Goal: Information Seeking & Learning: Check status

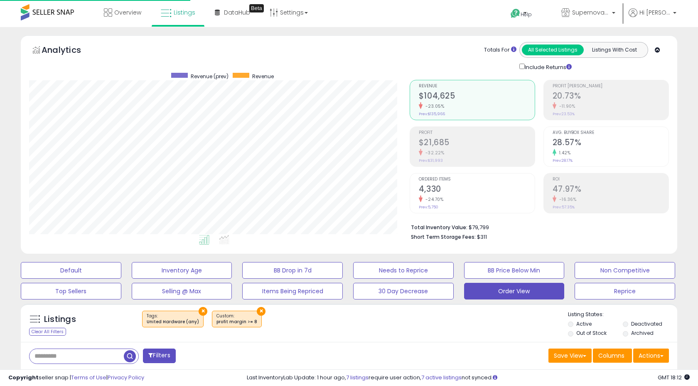
select select "**"
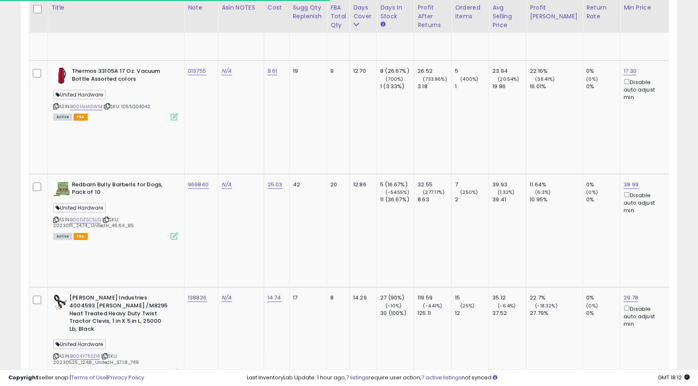
scroll to position [170, 380]
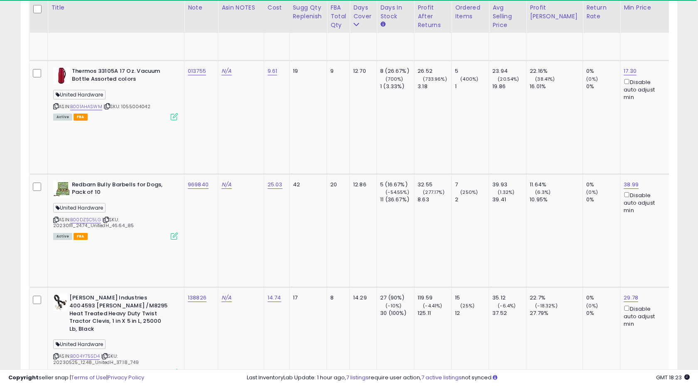
copy tr "817205"
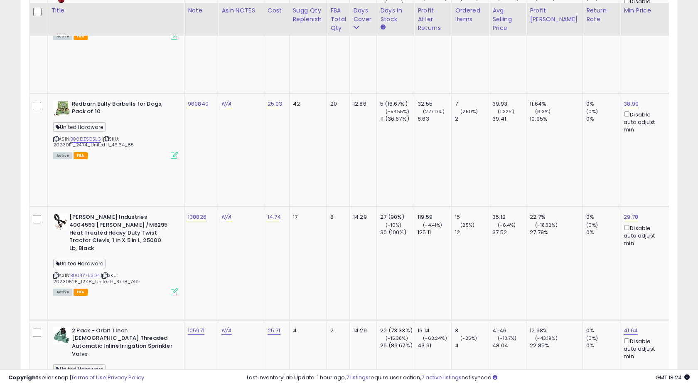
scroll to position [3404, 0]
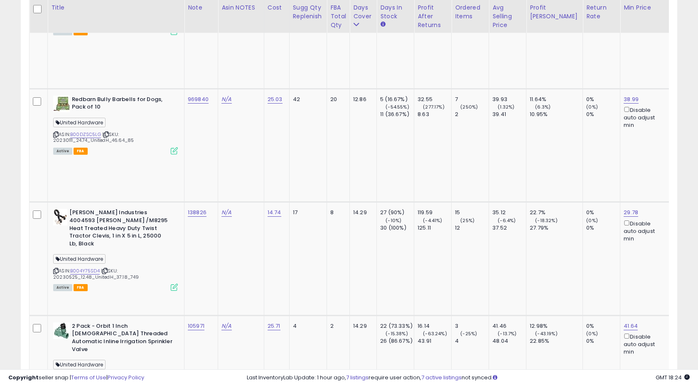
copy tr "462754"
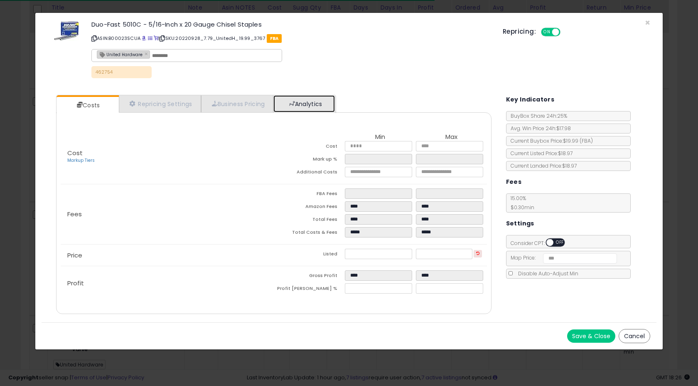
click at [313, 99] on link "Analytics" at bounding box center [304, 103] width 62 height 17
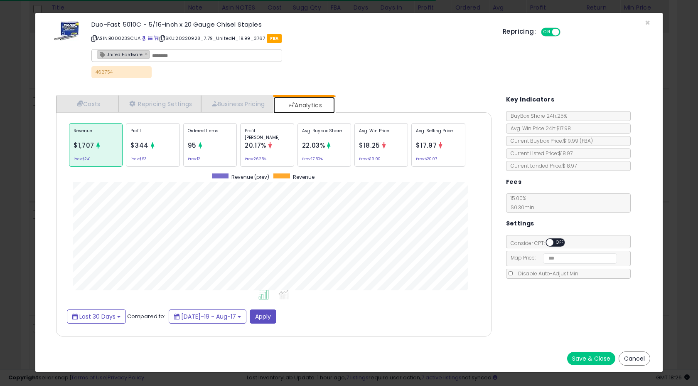
scroll to position [256, 452]
click at [221, 156] on div "Ordered Items 95 Prev: 12" at bounding box center [210, 145] width 54 height 44
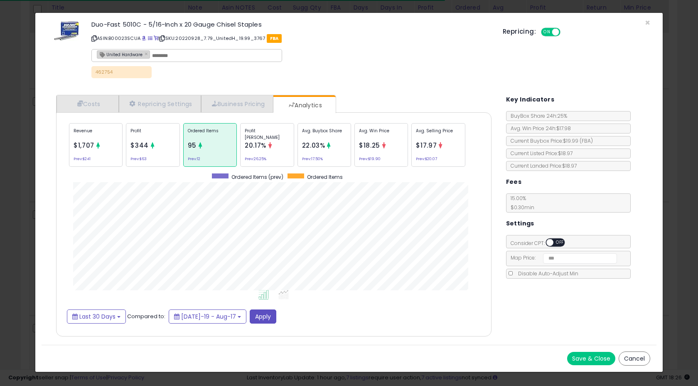
click at [150, 145] on icon at bounding box center [153, 145] width 6 height 6
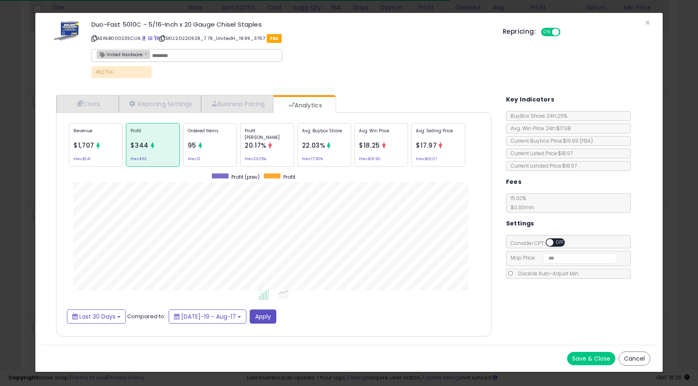
click at [99, 143] on icon at bounding box center [98, 145] width 6 height 6
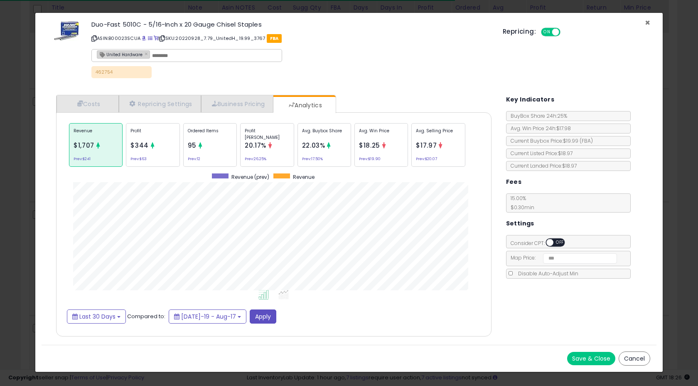
click at [646, 22] on span "×" at bounding box center [647, 23] width 5 height 12
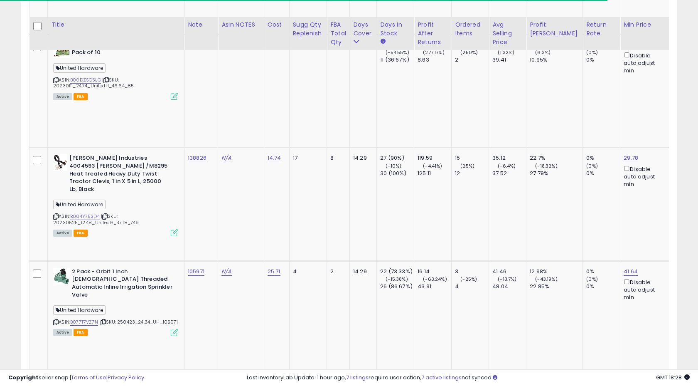
scroll to position [3477, 0]
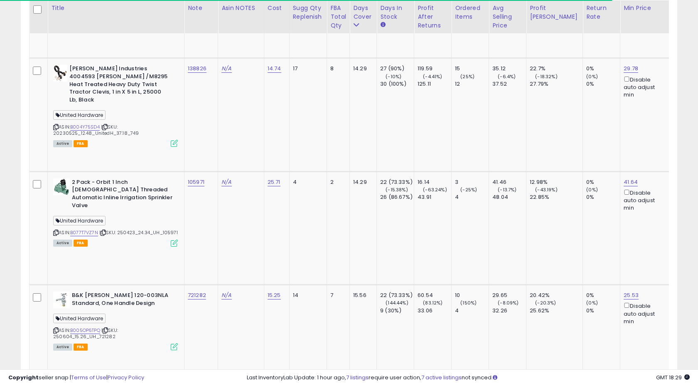
scroll to position [3548, 0]
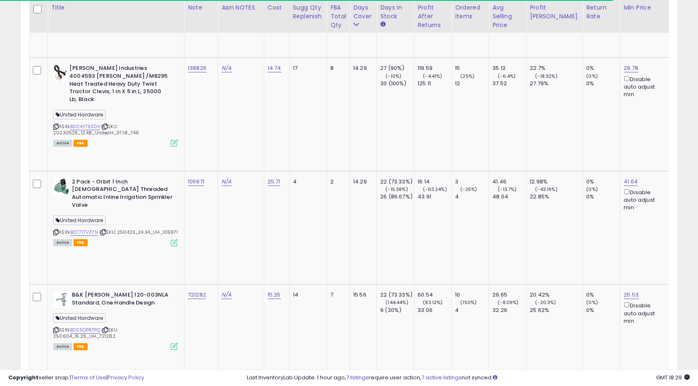
copy tr "134437"
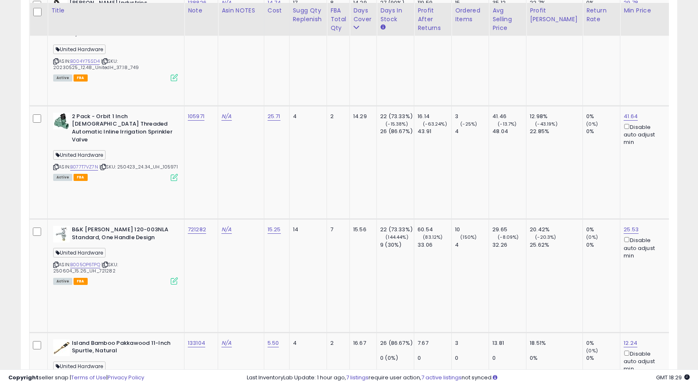
scroll to position [3617, 0]
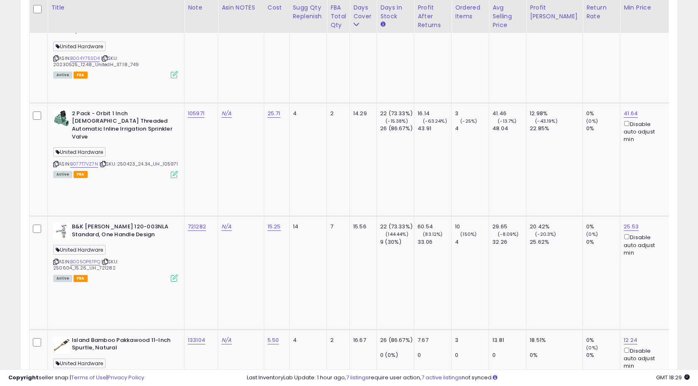
copy tr "322446"
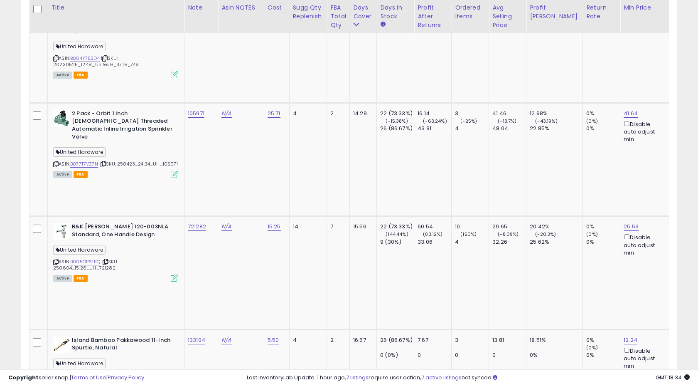
copy tr "322446"
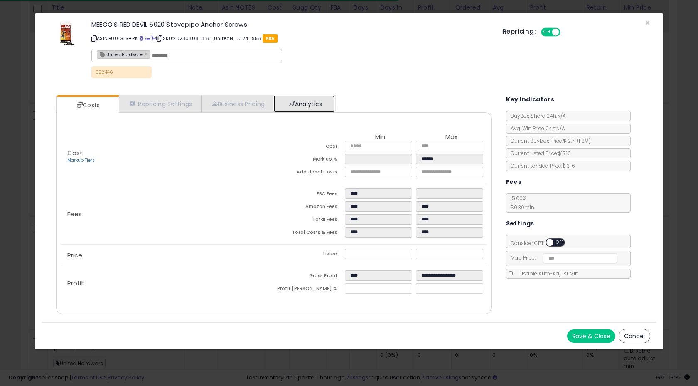
click at [312, 105] on link "Analytics" at bounding box center [304, 103] width 62 height 17
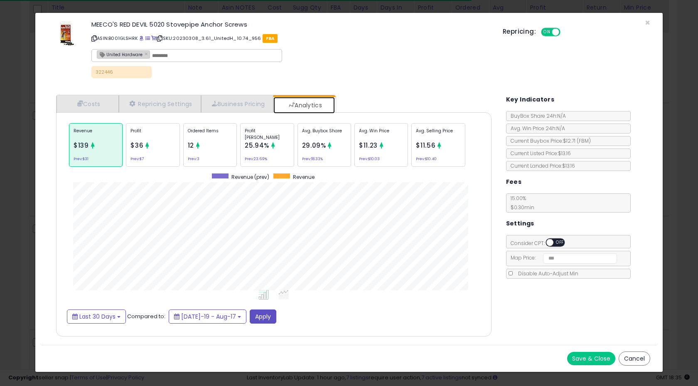
scroll to position [256, 452]
click at [214, 163] on div "Ordered Items 12 Prev: 3" at bounding box center [210, 145] width 54 height 44
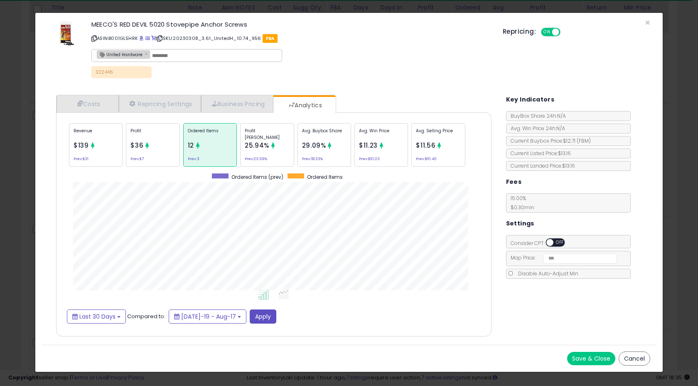
click at [167, 150] on div "Profit $36 Prev: $7" at bounding box center [153, 145] width 54 height 44
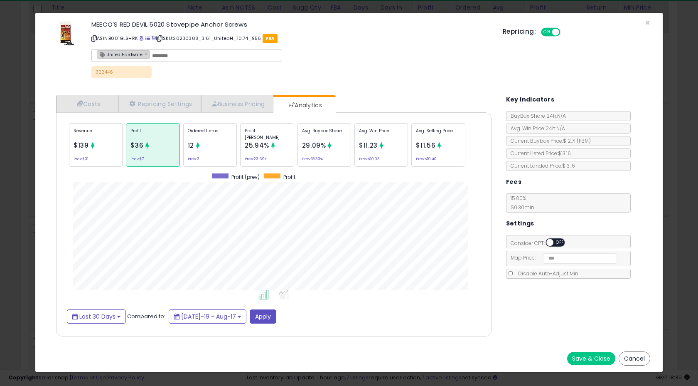
click at [87, 158] on small "Prev: $31" at bounding box center [81, 159] width 15 height 2
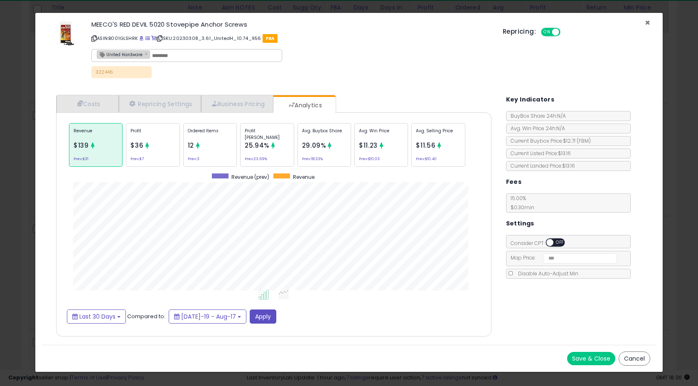
click at [647, 19] on span "×" at bounding box center [647, 23] width 5 height 12
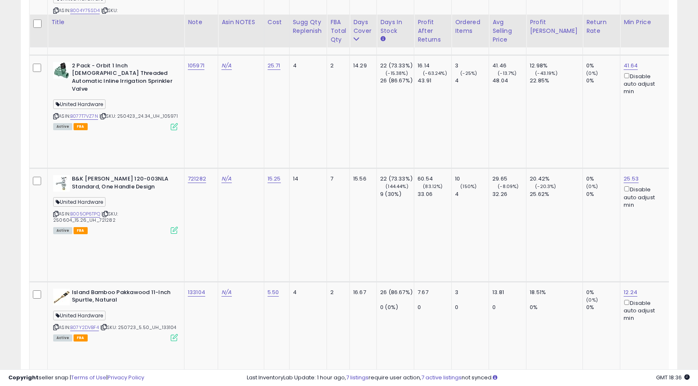
scroll to position [3686, 0]
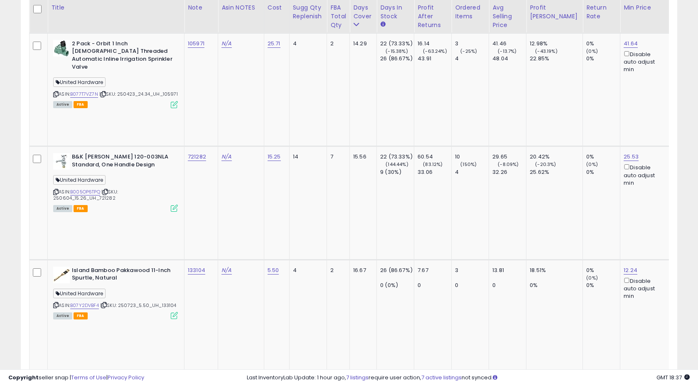
copy tr "821686"
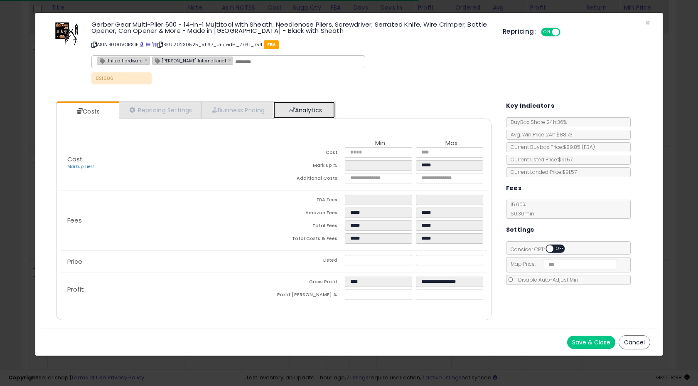
click at [308, 106] on link "Analytics" at bounding box center [304, 109] width 62 height 17
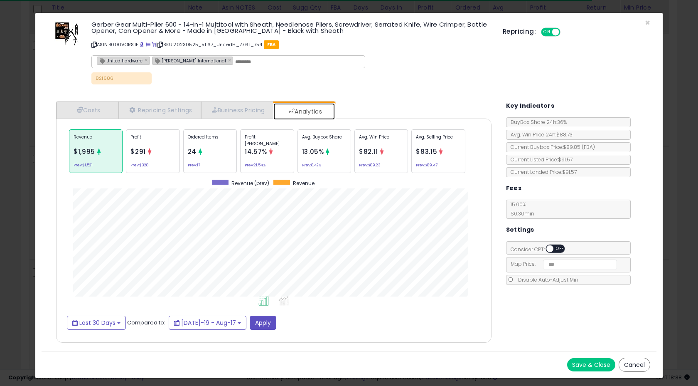
scroll to position [256, 452]
click at [650, 23] on span "×" at bounding box center [647, 23] width 5 height 12
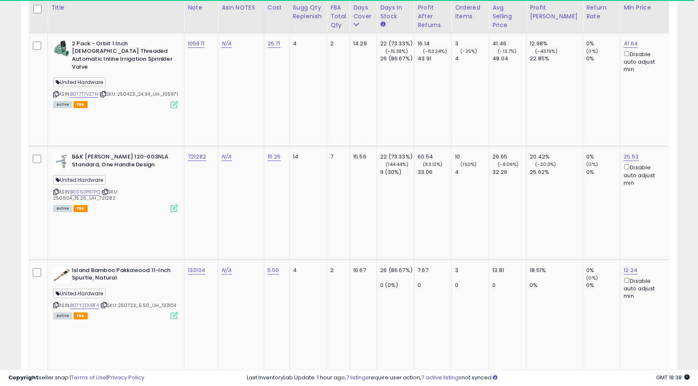
click at [647, 22] on div at bounding box center [349, 193] width 698 height 386
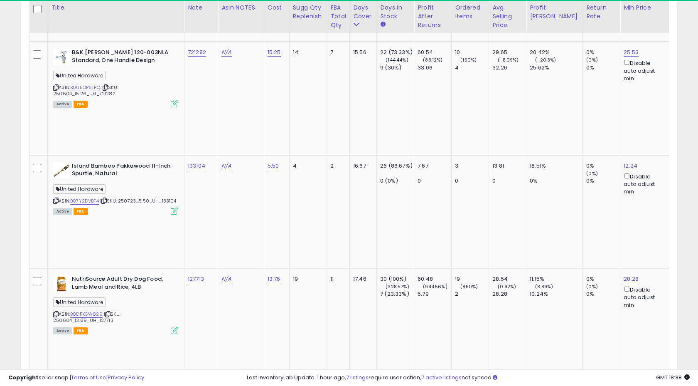
scroll to position [3790, 0]
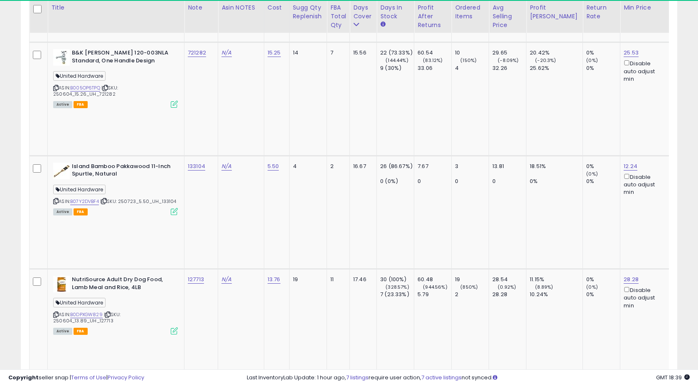
copy tr "113743"
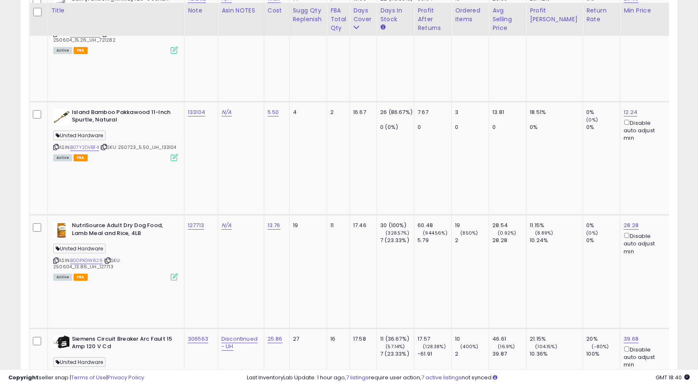
scroll to position [3852, 0]
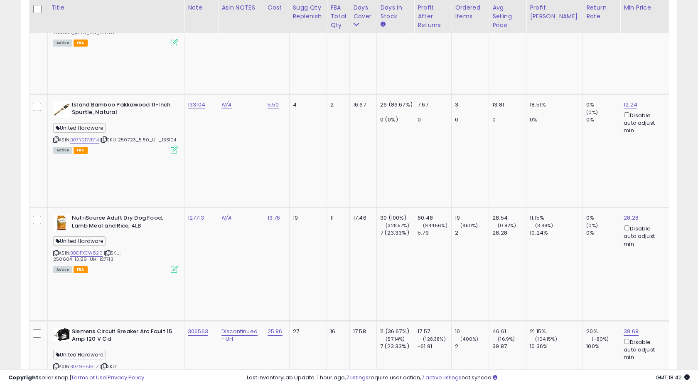
copy tr "827683"
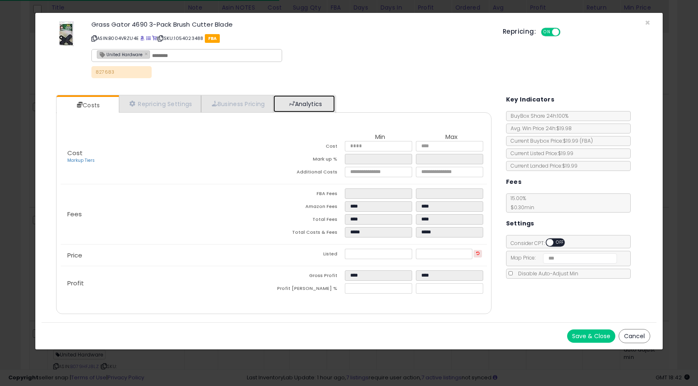
click at [298, 110] on link "Analytics" at bounding box center [304, 103] width 62 height 17
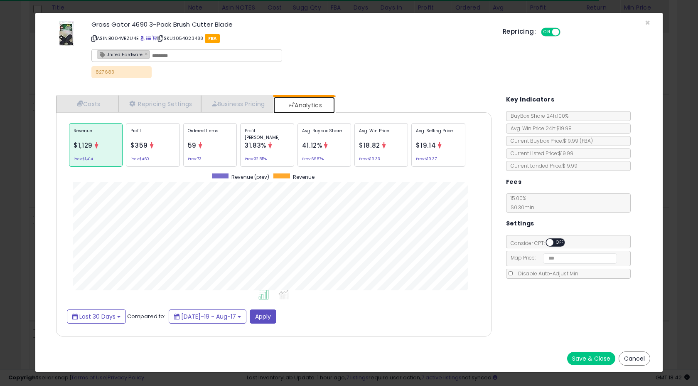
scroll to position [256, 452]
click at [646, 23] on span "×" at bounding box center [647, 23] width 5 height 12
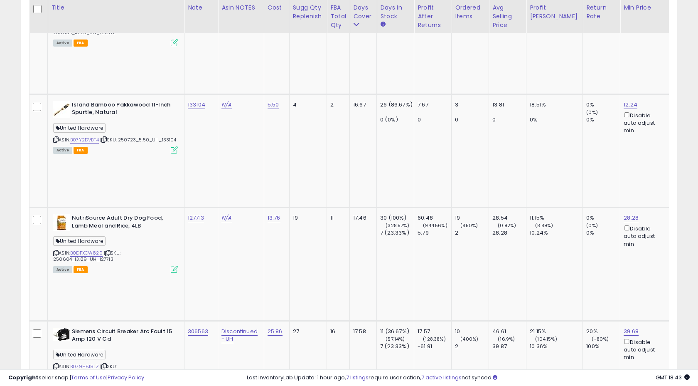
copy tr "156890"
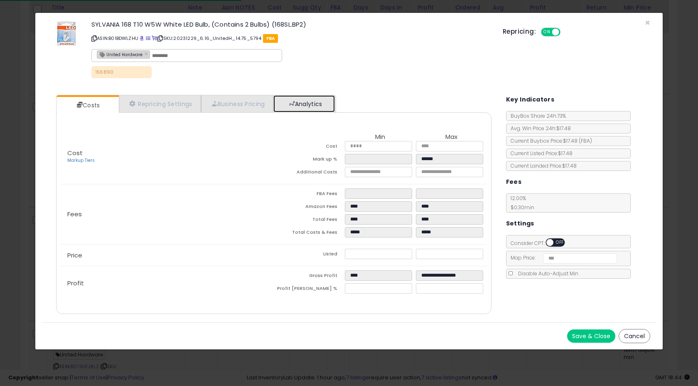
click at [313, 104] on link "Analytics" at bounding box center [304, 103] width 62 height 17
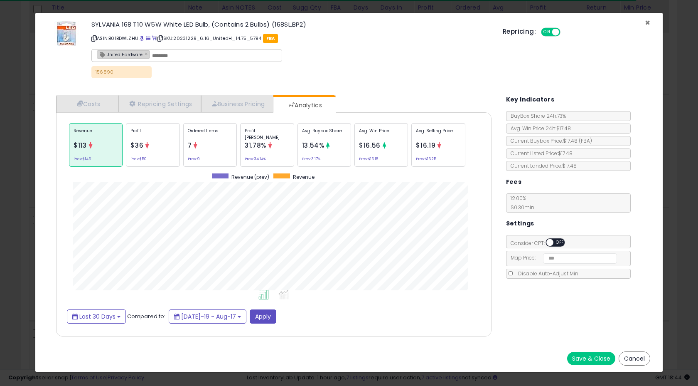
click at [645, 21] on span "×" at bounding box center [647, 23] width 5 height 12
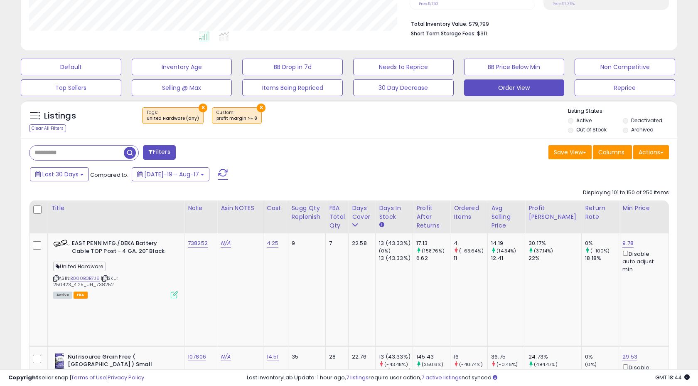
scroll to position [211, 0]
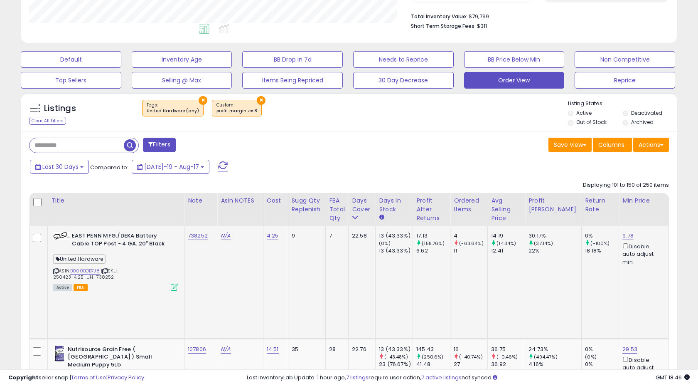
click at [211, 234] on td "738252" at bounding box center [201, 282] width 33 height 113
copy tr "738252"
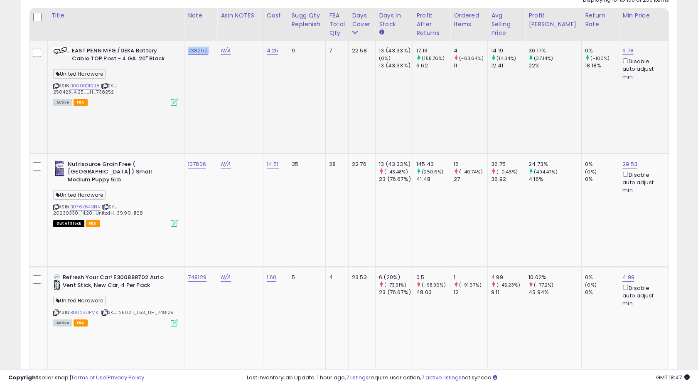
scroll to position [399, 0]
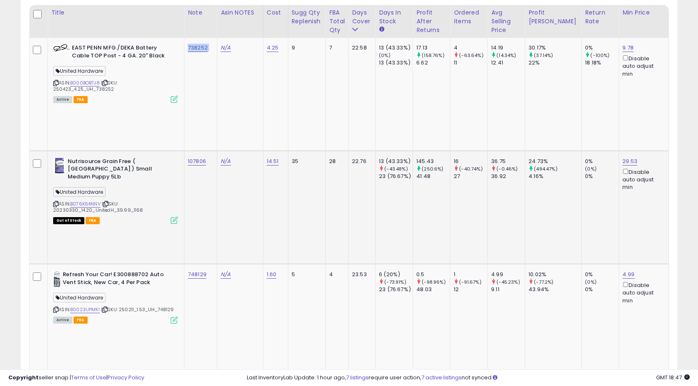
click at [212, 150] on td "107806" at bounding box center [201, 206] width 33 height 113
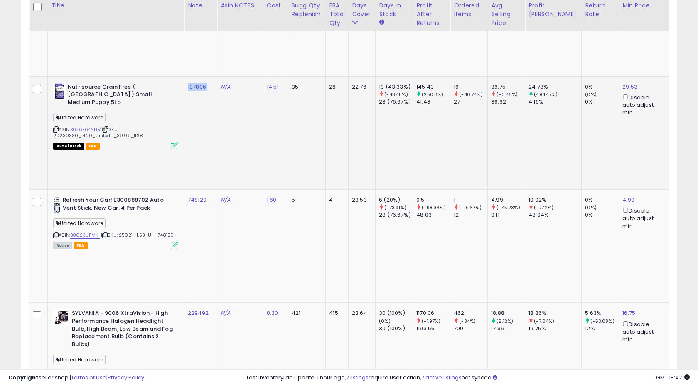
scroll to position [471, 0]
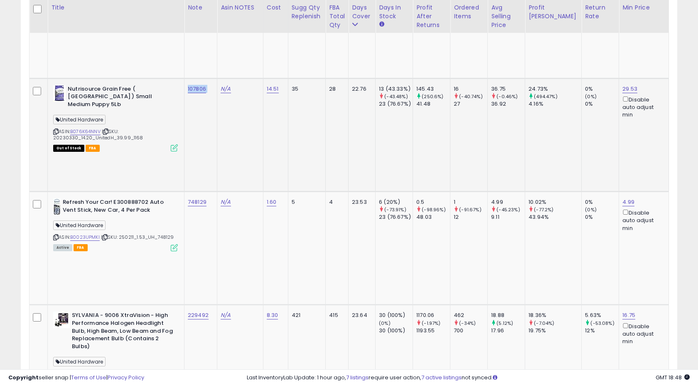
click at [215, 82] on td "107806" at bounding box center [201, 134] width 33 height 113
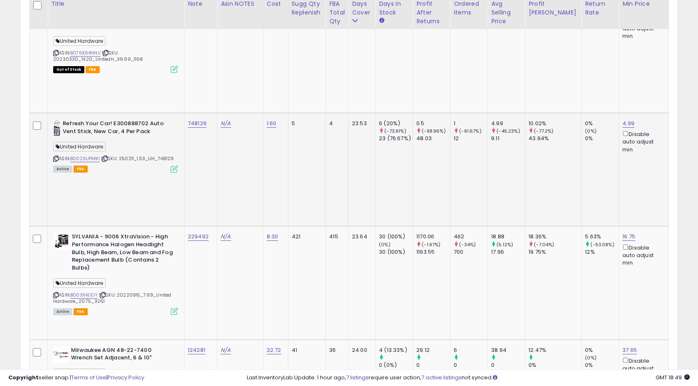
scroll to position [543, 0]
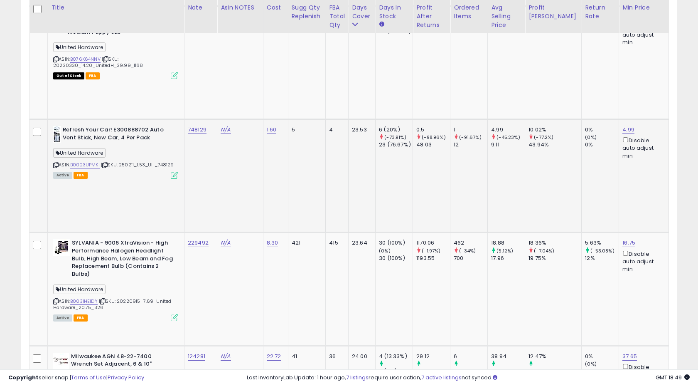
click at [175, 172] on icon at bounding box center [174, 175] width 7 height 7
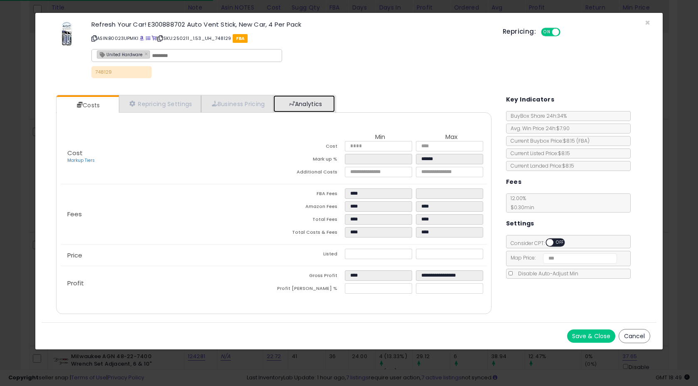
click at [325, 106] on link "Analytics" at bounding box center [304, 103] width 62 height 17
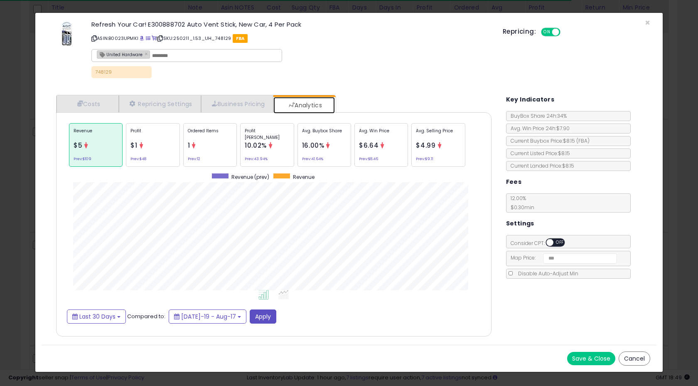
scroll to position [256, 452]
click at [647, 21] on span "×" at bounding box center [647, 23] width 5 height 12
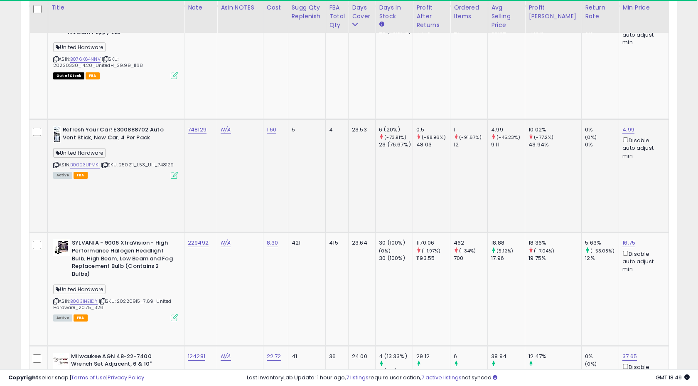
click at [209, 126] on div "748129" at bounding box center [199, 129] width 23 height 7
click at [205, 119] on td "748129" at bounding box center [201, 175] width 33 height 113
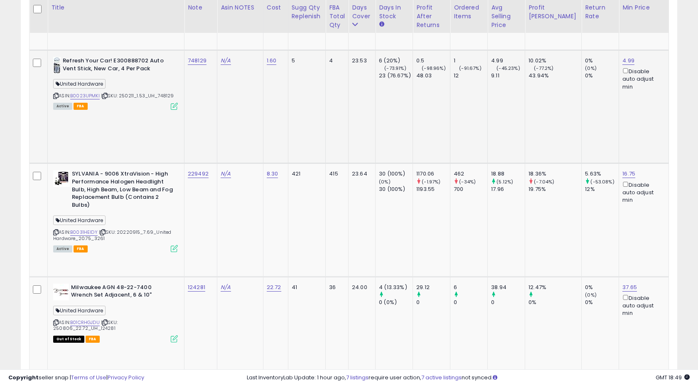
scroll to position [604, 0]
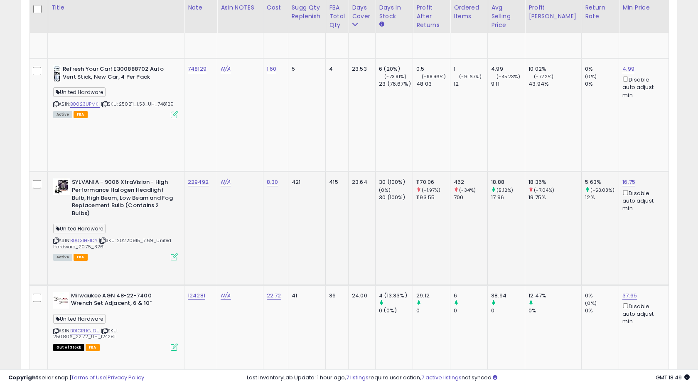
click at [210, 172] on td "229492" at bounding box center [201, 228] width 33 height 113
click at [172, 253] on icon at bounding box center [174, 256] width 7 height 7
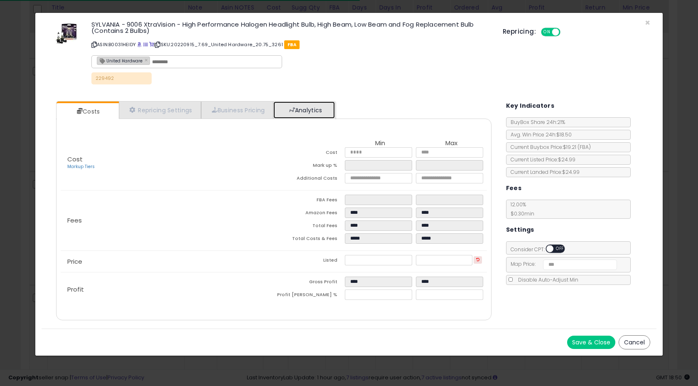
click at [301, 103] on link "Analytics" at bounding box center [304, 109] width 62 height 17
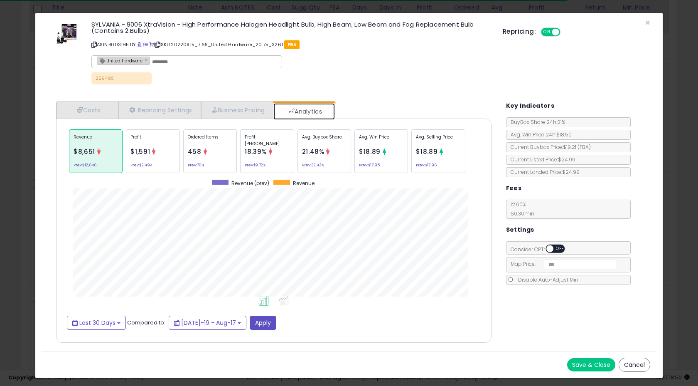
scroll to position [256, 452]
drag, startPoint x: 211, startPoint y: 159, endPoint x: 230, endPoint y: 156, distance: 19.3
click at [211, 159] on div "Ordered Items 458 Prev: 704" at bounding box center [210, 151] width 54 height 44
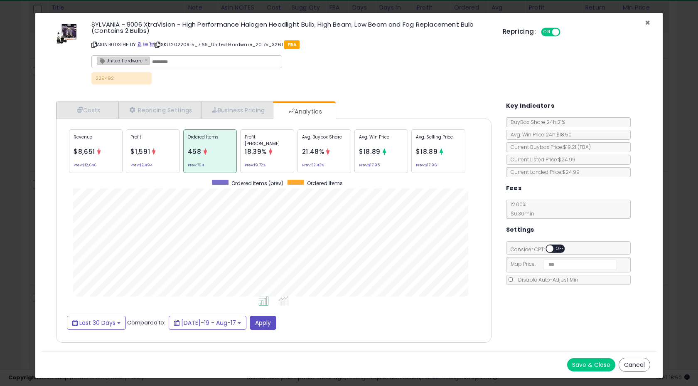
click at [649, 23] on span "×" at bounding box center [647, 23] width 5 height 12
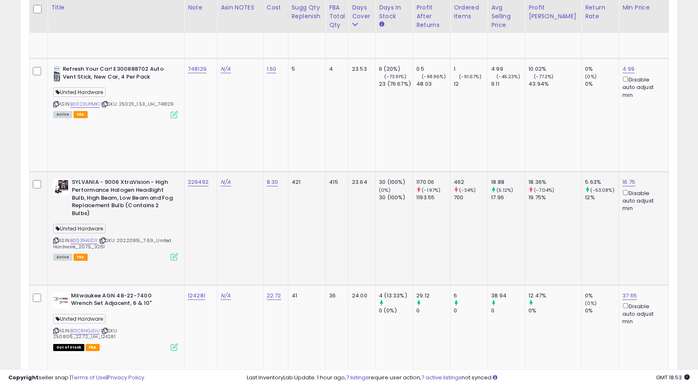
click at [256, 172] on td "N/A" at bounding box center [240, 228] width 46 height 113
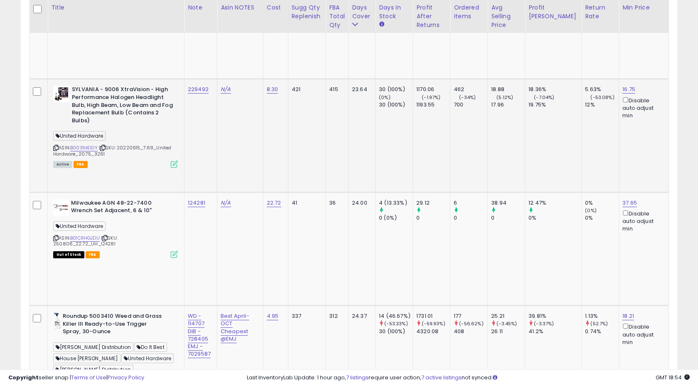
scroll to position [700, 0]
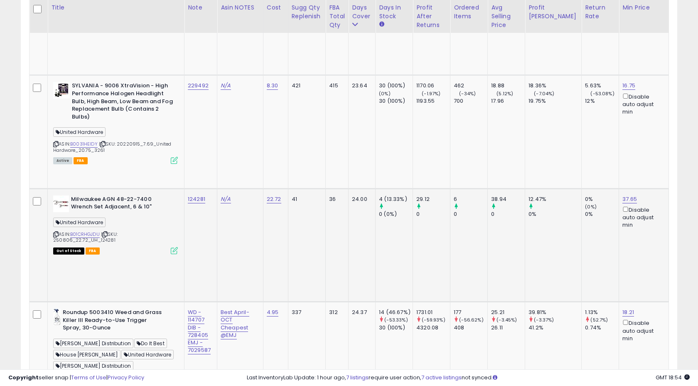
click at [209, 195] on div "124281" at bounding box center [199, 198] width 23 height 7
click at [208, 188] on td "124281" at bounding box center [201, 244] width 33 height 113
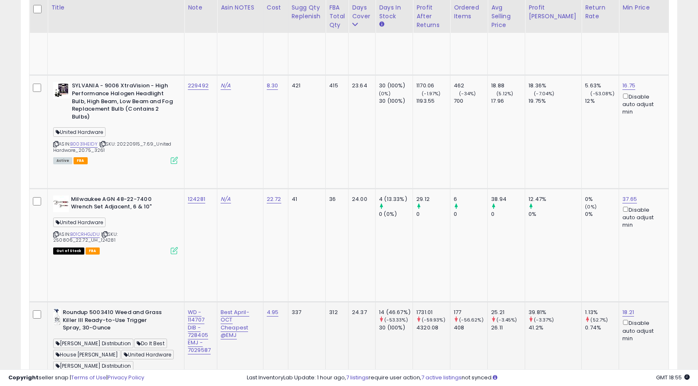
click at [245, 302] on td "Best April-OCT Cheapest @EMJ" at bounding box center [240, 358] width 46 height 113
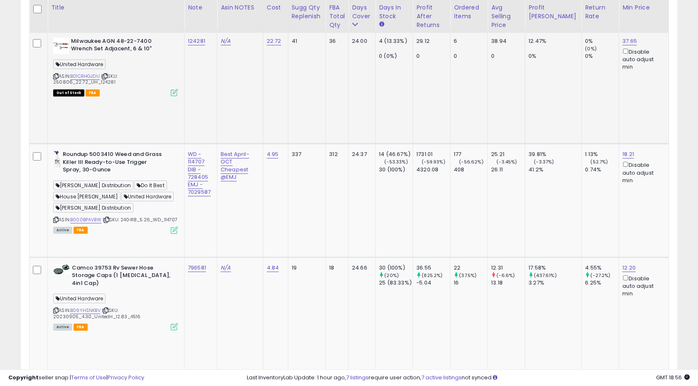
scroll to position [868, 0]
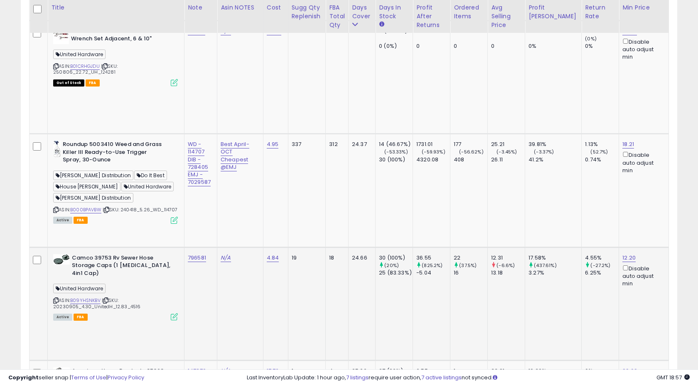
click at [210, 254] on div "796581" at bounding box center [199, 257] width 23 height 7
click at [203, 247] on td "796581" at bounding box center [201, 303] width 33 height 113
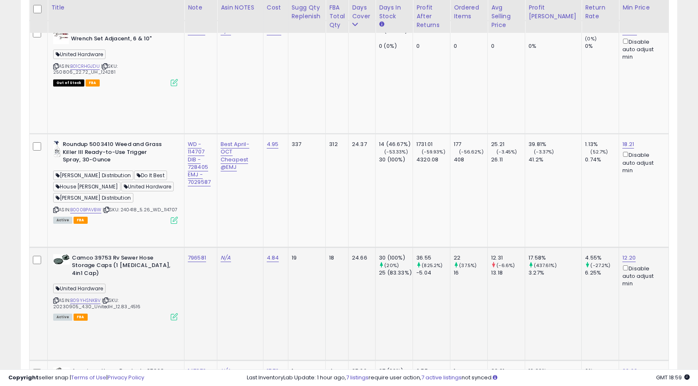
click at [174, 313] on icon at bounding box center [174, 316] width 7 height 7
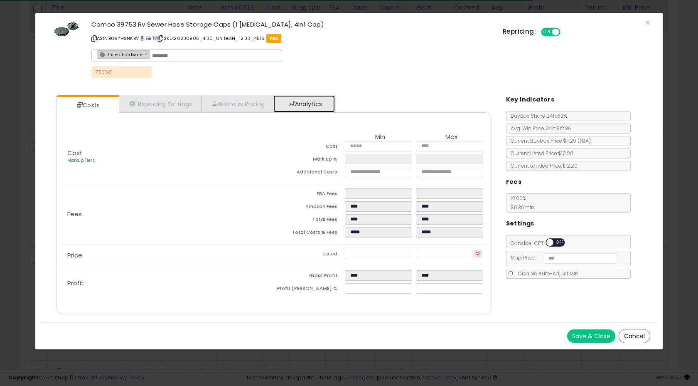
click at [319, 111] on link "Analytics" at bounding box center [304, 103] width 62 height 17
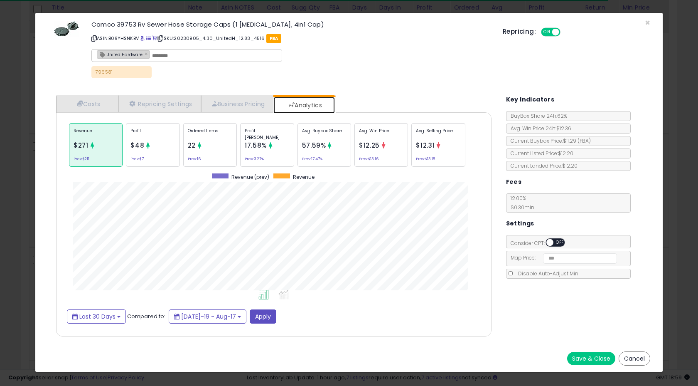
scroll to position [256, 452]
click at [162, 150] on div "Profit $48 Prev: $7" at bounding box center [153, 145] width 54 height 44
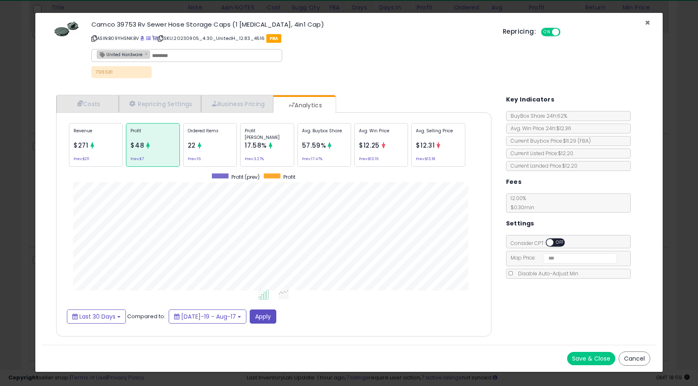
click at [647, 22] on span "×" at bounding box center [647, 23] width 5 height 12
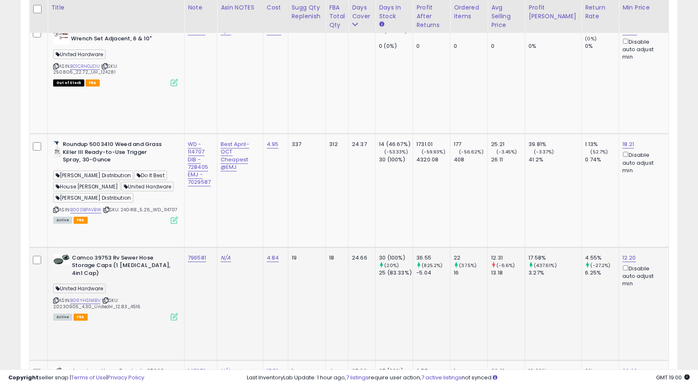
click at [231, 247] on td "N/A" at bounding box center [240, 303] width 46 height 113
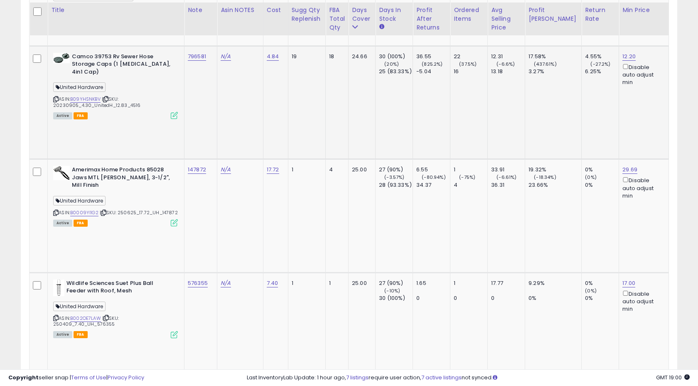
scroll to position [1072, 0]
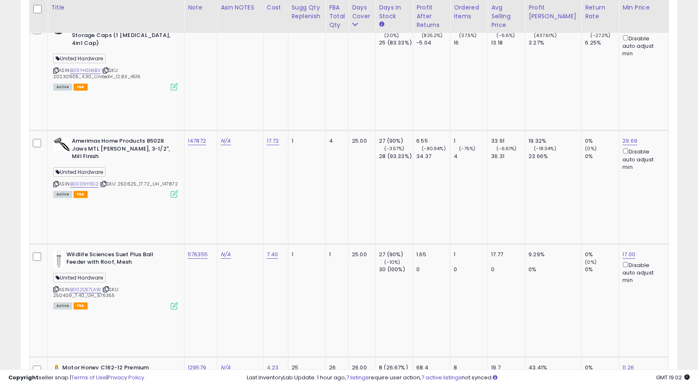
scroll to position [1076, 0]
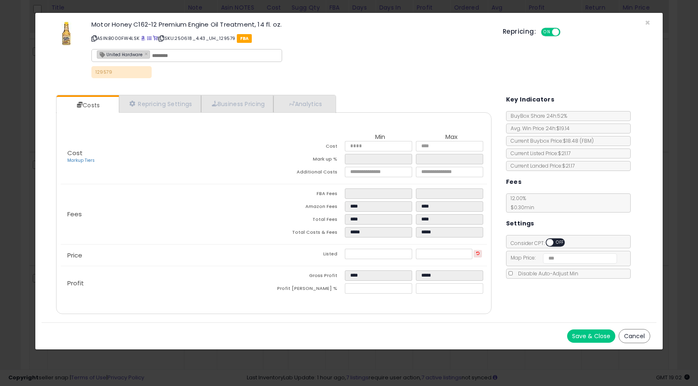
click at [300, 93] on div "Costs Repricing Settings Business Pricing Analytics Cost" at bounding box center [274, 206] width 452 height 234
click at [303, 97] on link "Analytics" at bounding box center [304, 103] width 62 height 17
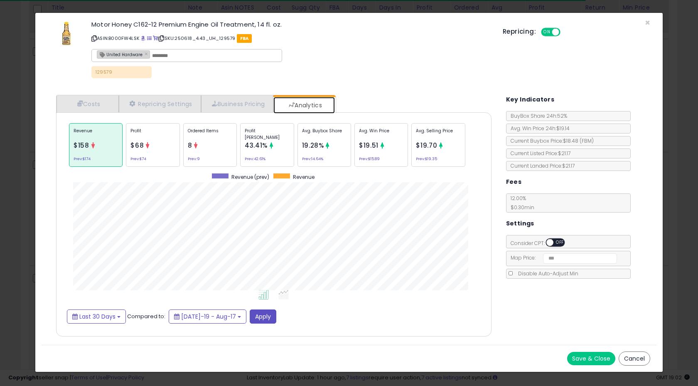
scroll to position [256, 452]
click at [649, 22] on span "×" at bounding box center [647, 23] width 5 height 12
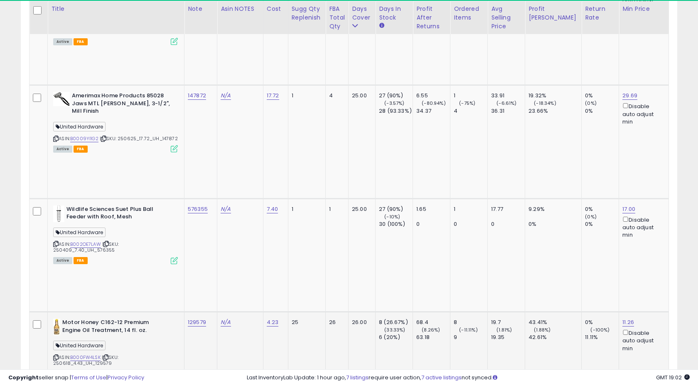
scroll to position [1147, 0]
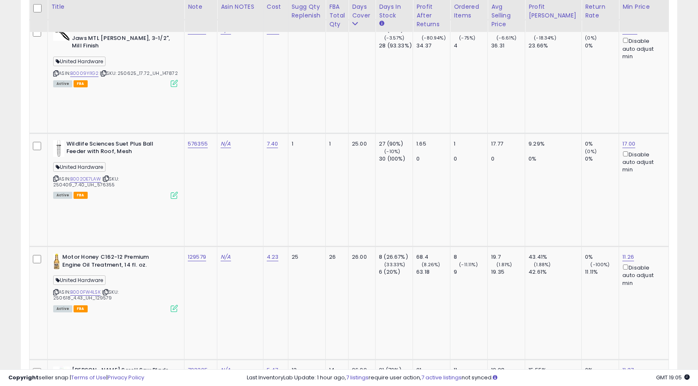
scroll to position [1214, 0]
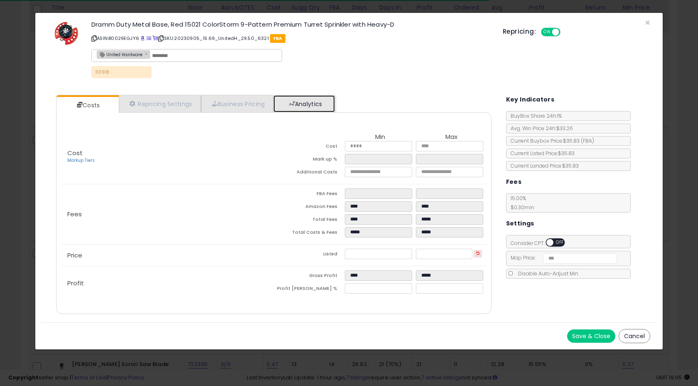
click at [308, 108] on link "Analytics" at bounding box center [304, 103] width 62 height 17
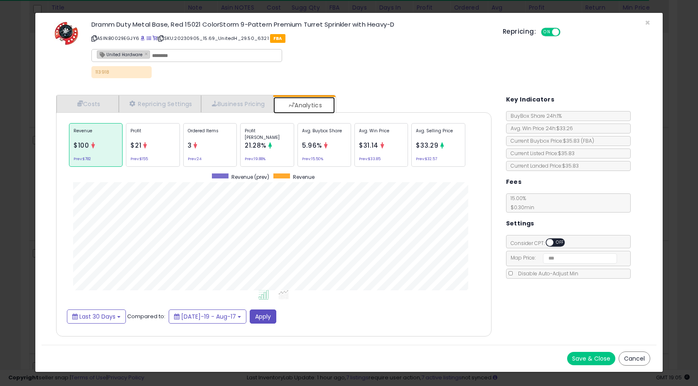
scroll to position [256, 452]
click at [652, 23] on div "Dramm Duty Metal Base, Red 15021 ColorStorm 9-Pattern Premium Turret Sprinkler …" at bounding box center [349, 50] width 615 height 63
click at [650, 22] on span "×" at bounding box center [647, 23] width 5 height 12
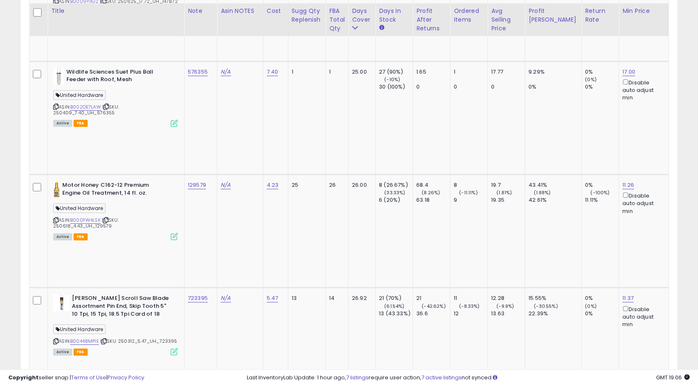
scroll to position [1299, 0]
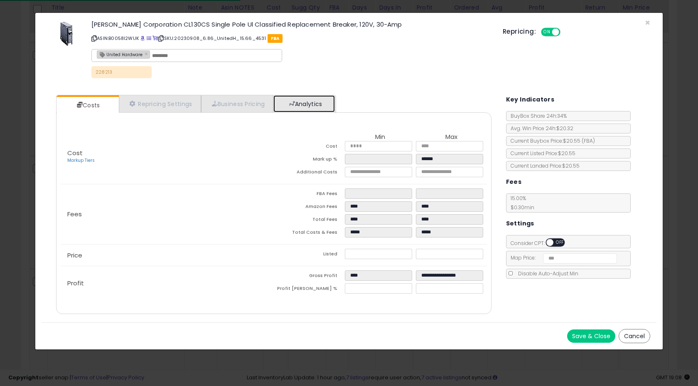
click at [311, 100] on link "Analytics" at bounding box center [304, 103] width 62 height 17
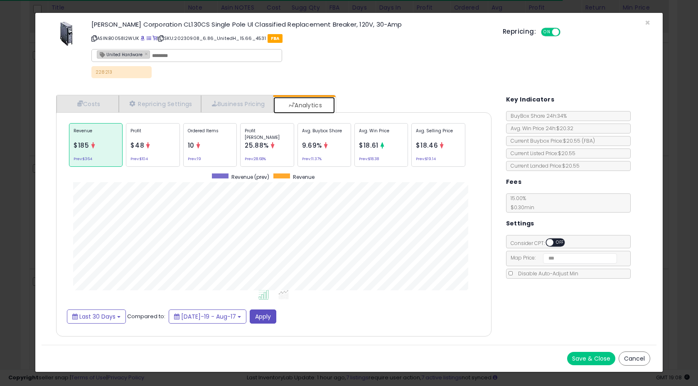
scroll to position [256, 452]
click at [129, 144] on div "Profit $48 Prev: $104" at bounding box center [153, 145] width 54 height 44
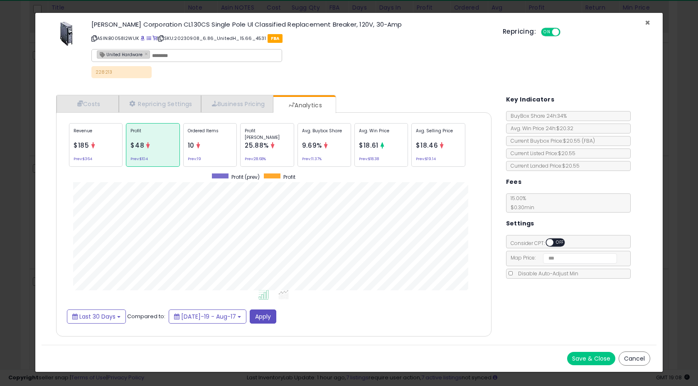
click at [648, 24] on span "×" at bounding box center [647, 23] width 5 height 12
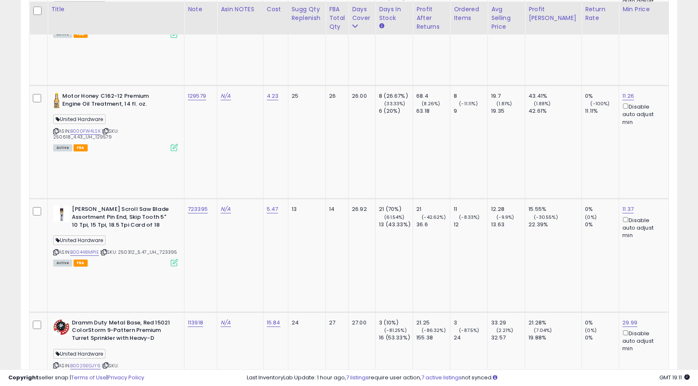
scroll to position [1373, 0]
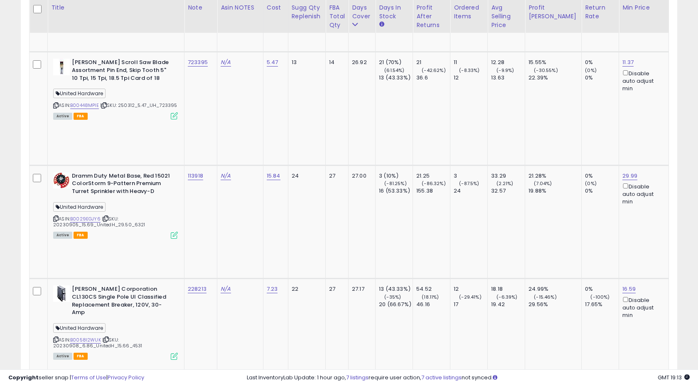
scroll to position [1514, 0]
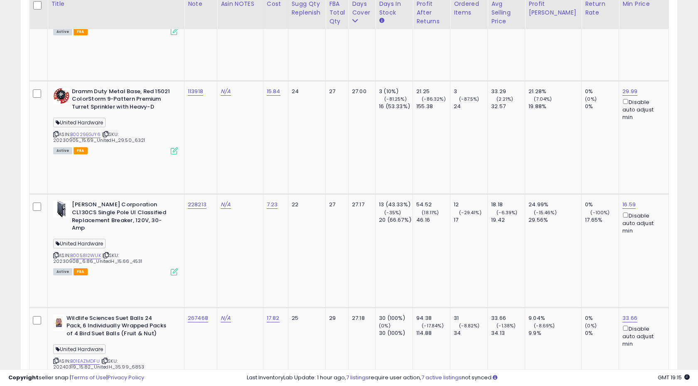
scroll to position [1587, 0]
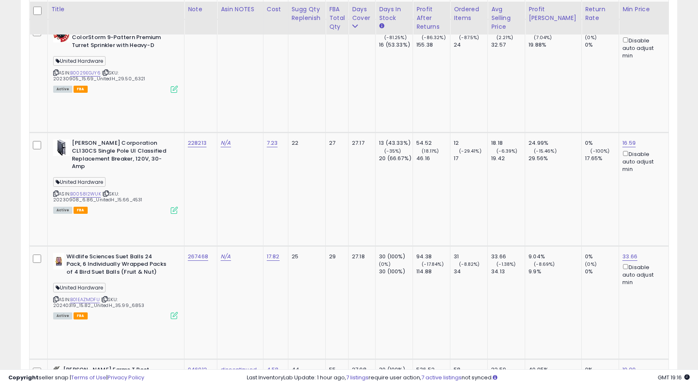
scroll to position [1664, 0]
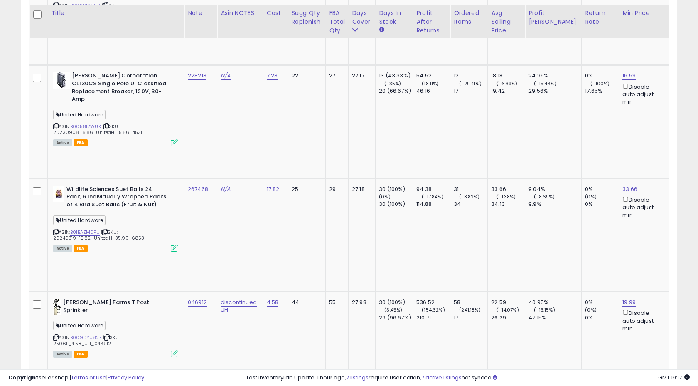
scroll to position [1745, 0]
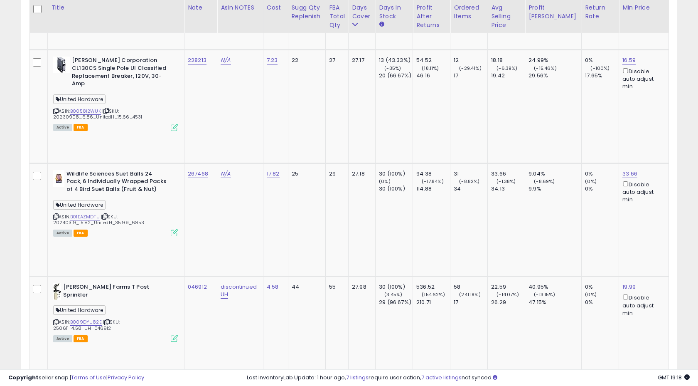
drag, startPoint x: 185, startPoint y: 45, endPoint x: 206, endPoint y: 39, distance: 21.5
drag, startPoint x: 196, startPoint y: 40, endPoint x: 205, endPoint y: 41, distance: 8.8
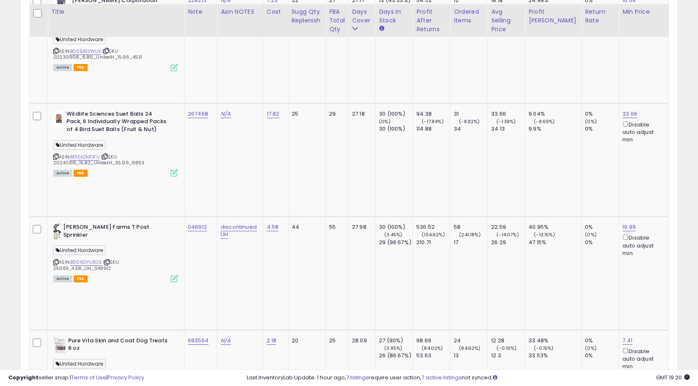
scroll to position [1809, 0]
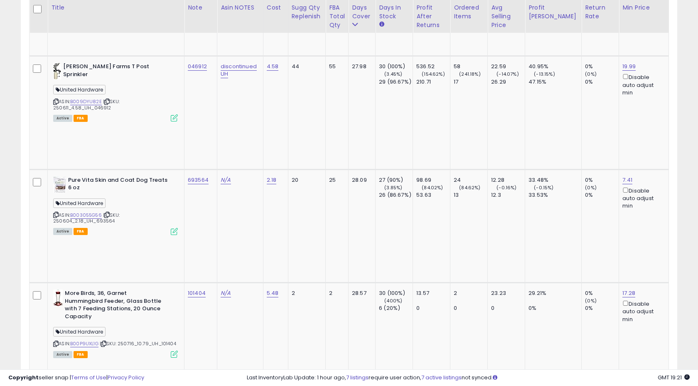
scroll to position [1962, 0]
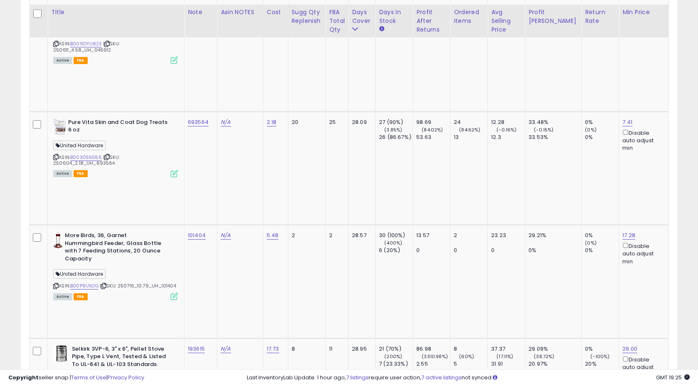
scroll to position [2029, 0]
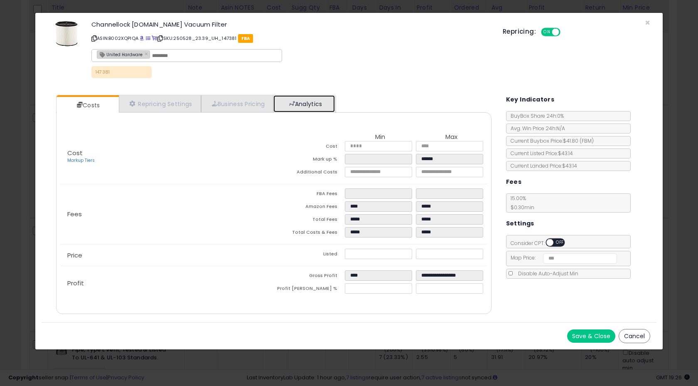
click at [307, 98] on link "Analytics" at bounding box center [304, 103] width 62 height 17
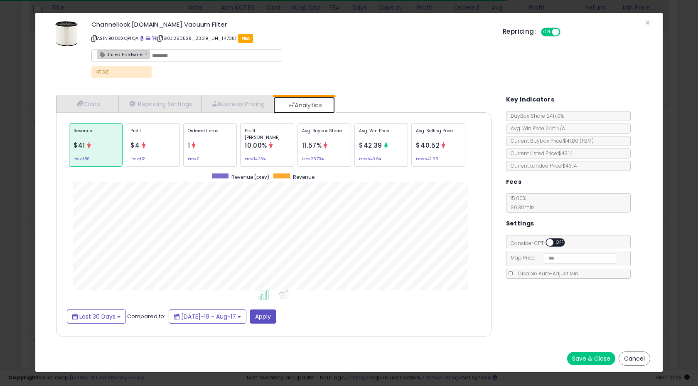
scroll to position [256, 452]
click at [645, 21] on span "×" at bounding box center [647, 23] width 5 height 12
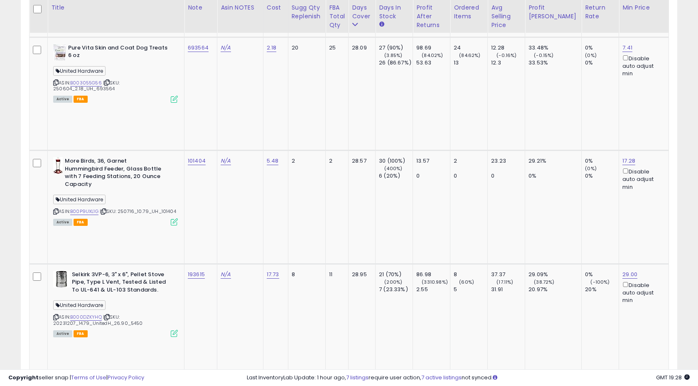
scroll to position [2096, 0]
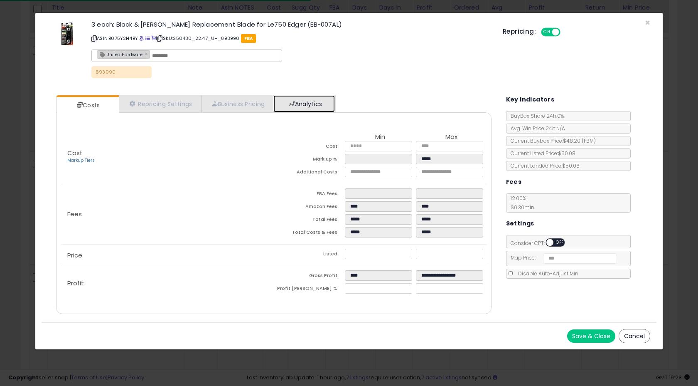
click at [318, 103] on link "Analytics" at bounding box center [304, 103] width 62 height 17
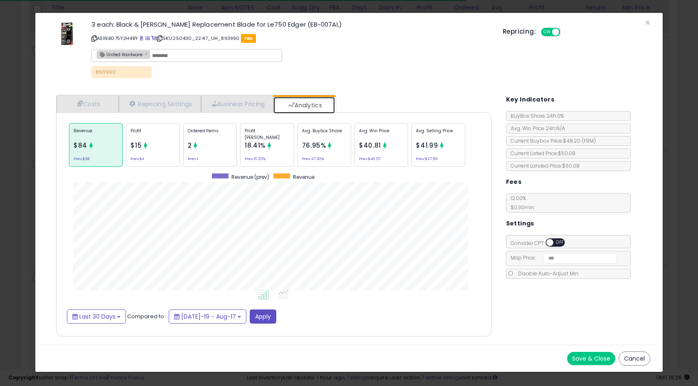
scroll to position [256, 452]
click at [646, 23] on span "×" at bounding box center [647, 23] width 5 height 12
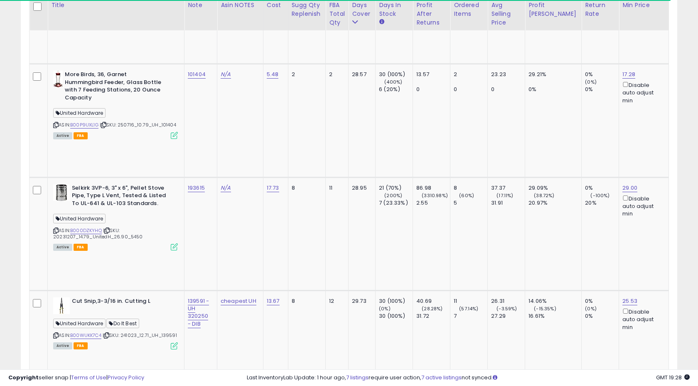
scroll to position [2179, 0]
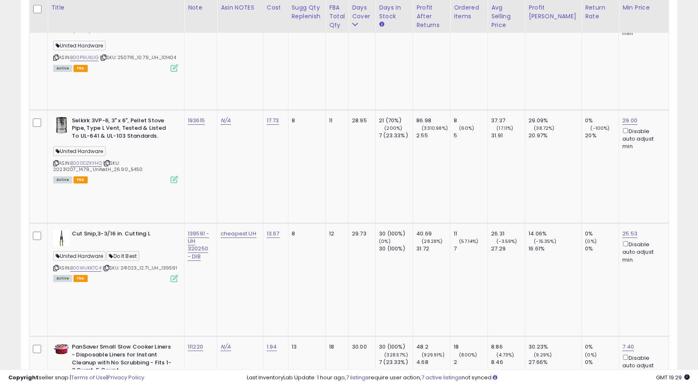
scroll to position [2250, 0]
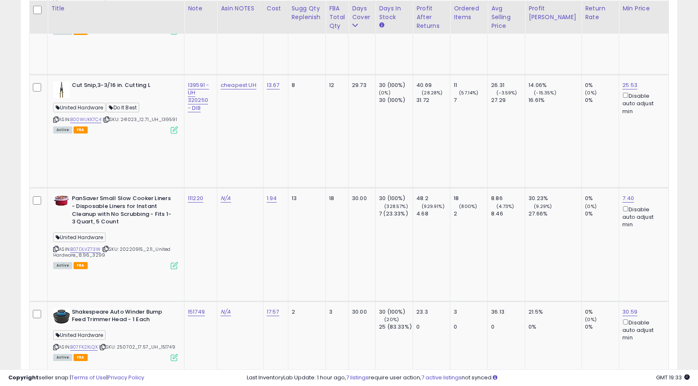
scroll to position [2400, 0]
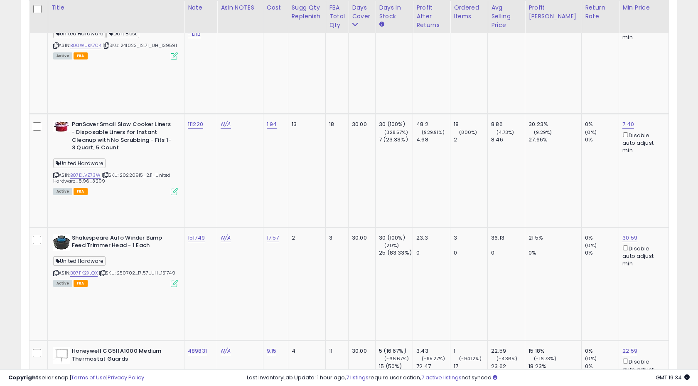
scroll to position [2468, 0]
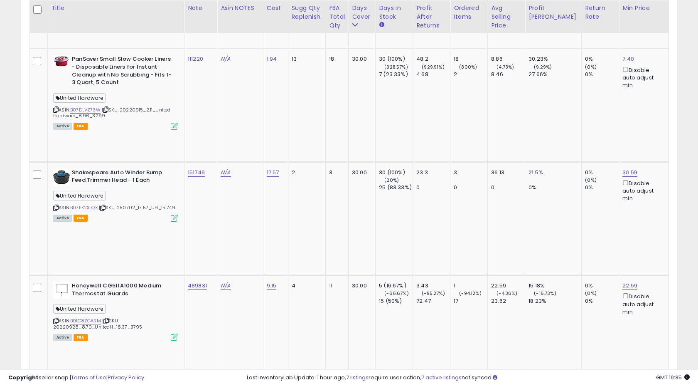
scroll to position [2547, 0]
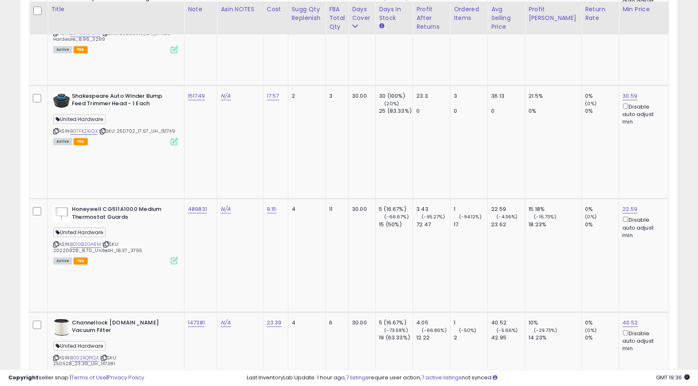
scroll to position [2617, 0]
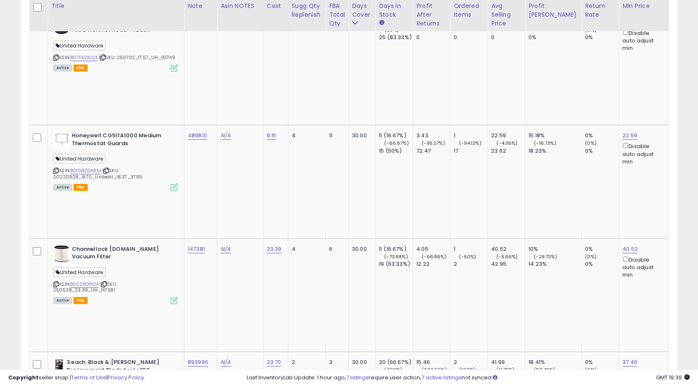
scroll to position [2686, 0]
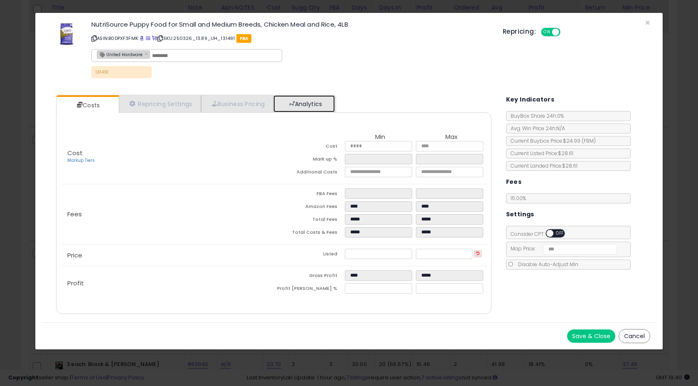
click at [312, 100] on link "Analytics" at bounding box center [304, 103] width 62 height 17
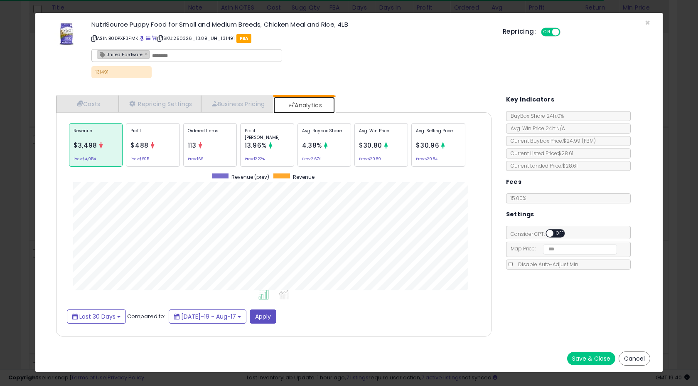
scroll to position [256, 452]
click at [647, 22] on span "×" at bounding box center [647, 23] width 5 height 12
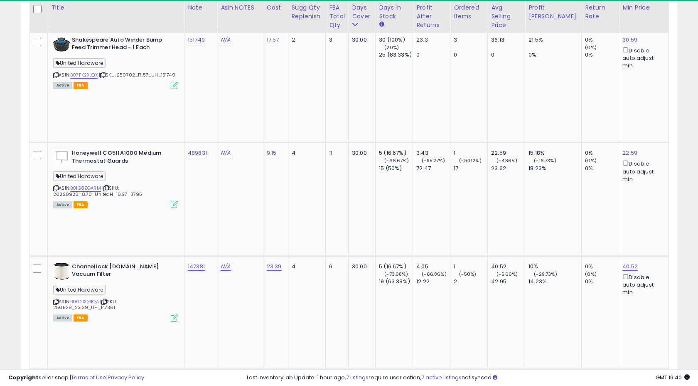
scroll to position [2673, 0]
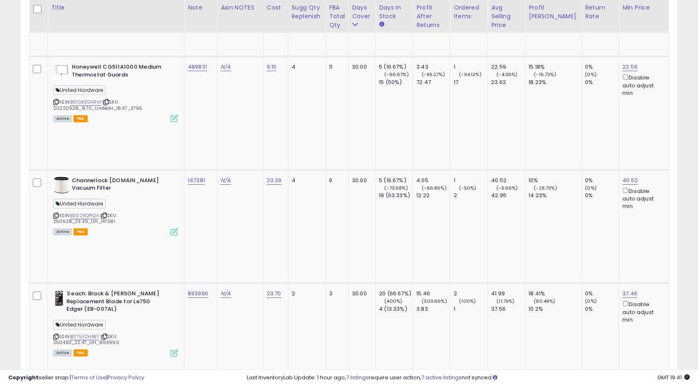
scroll to position [2748, 0]
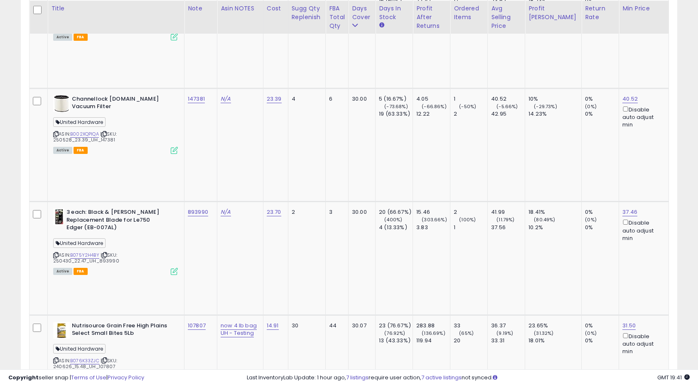
scroll to position [2839, 0]
drag, startPoint x: 95, startPoint y: 91, endPoint x: 116, endPoint y: 90, distance: 21.6
paste input "******"
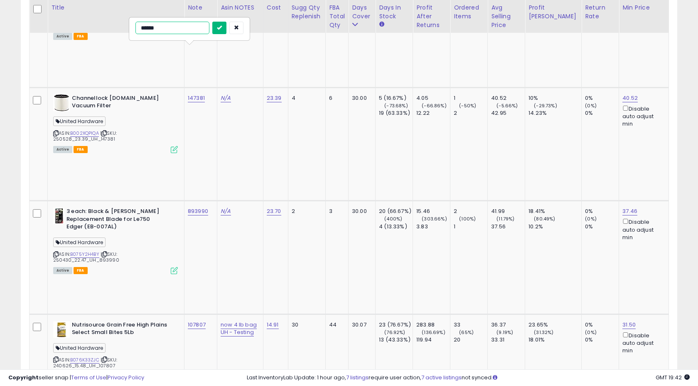
type input "******"
click at [227, 32] on button "submit" at bounding box center [219, 28] width 14 height 12
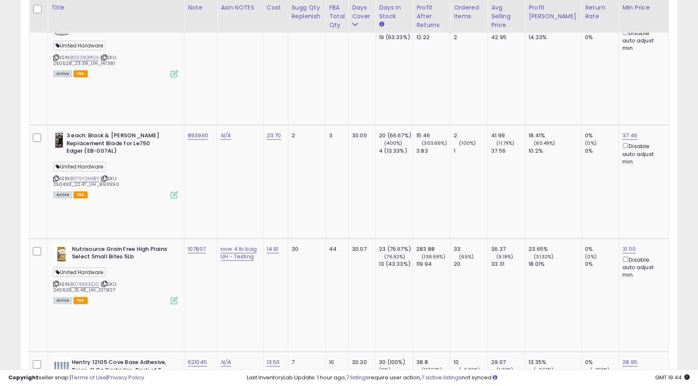
scroll to position [2916, 0]
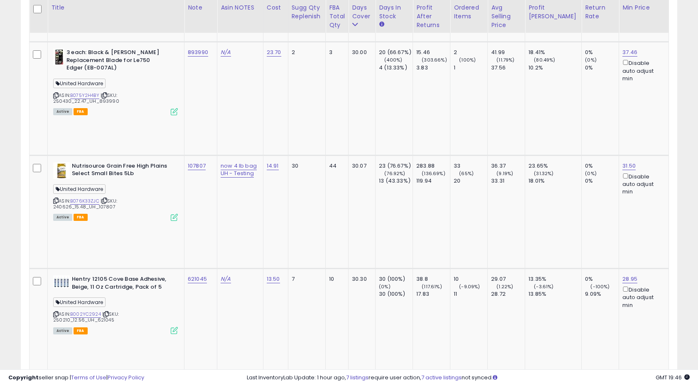
scroll to position [2994, 0]
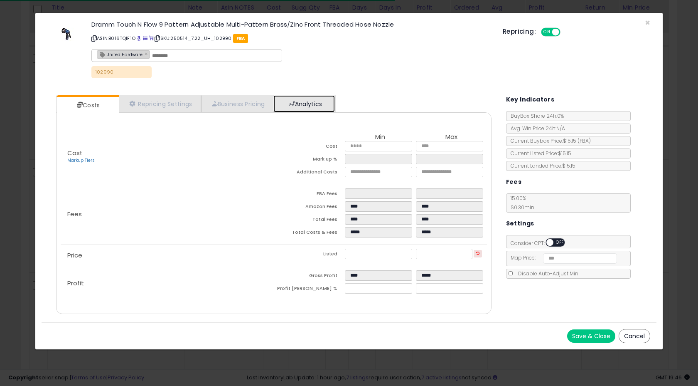
click at [305, 101] on link "Analytics" at bounding box center [304, 103] width 62 height 17
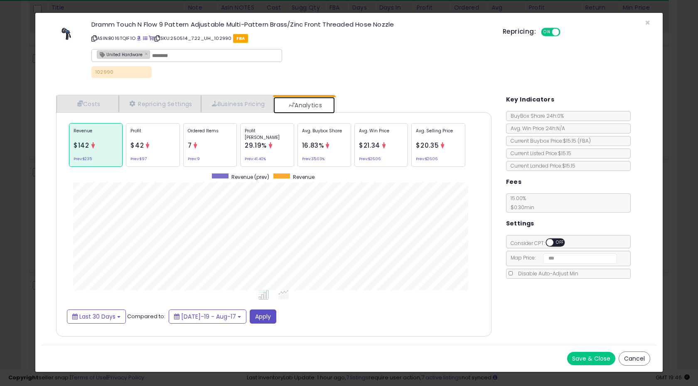
scroll to position [256, 452]
click at [647, 22] on span "×" at bounding box center [647, 23] width 5 height 12
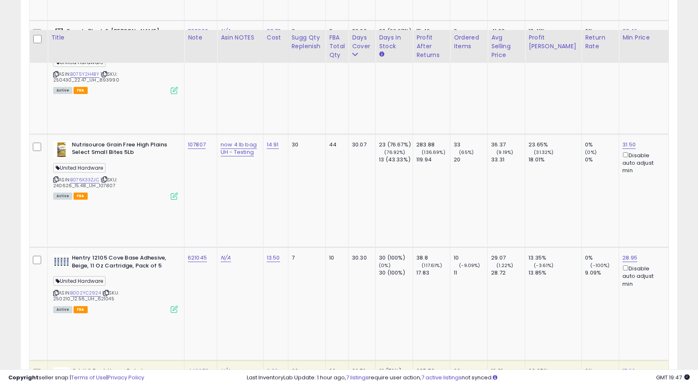
scroll to position [3058, 0]
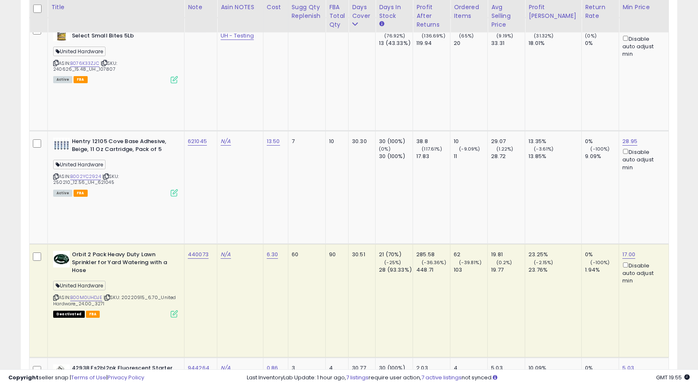
scroll to position [3135, 0]
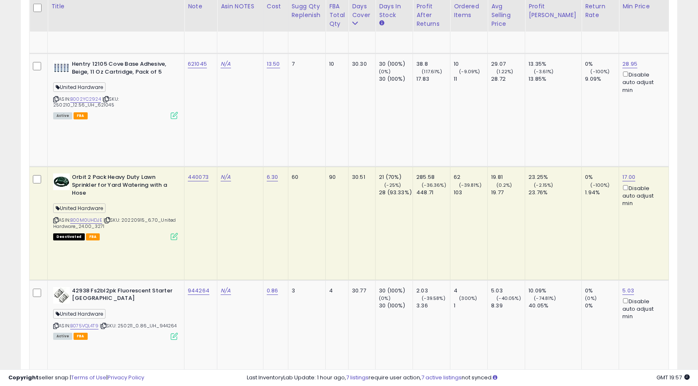
scroll to position [3212, 0]
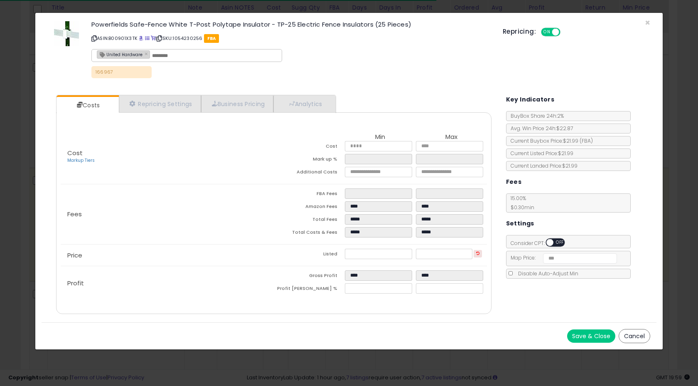
click at [314, 113] on div "Cost Markup Tiers Min Max Cost **** **** Mark up % ***** ****** Additional Costs" at bounding box center [274, 213] width 436 height 202
click at [308, 103] on link "Analytics" at bounding box center [304, 103] width 62 height 17
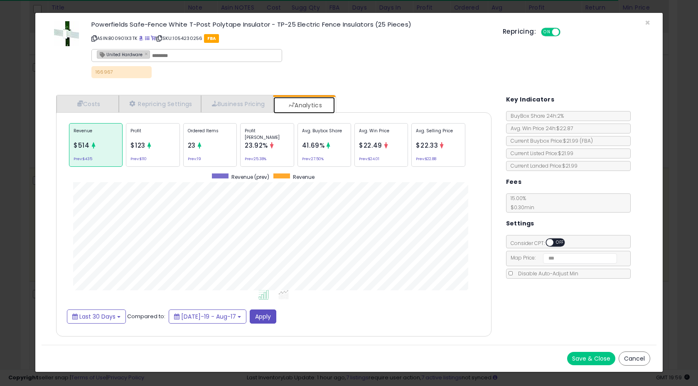
scroll to position [256, 452]
click at [221, 131] on p "Ordered Items" at bounding box center [210, 134] width 44 height 12
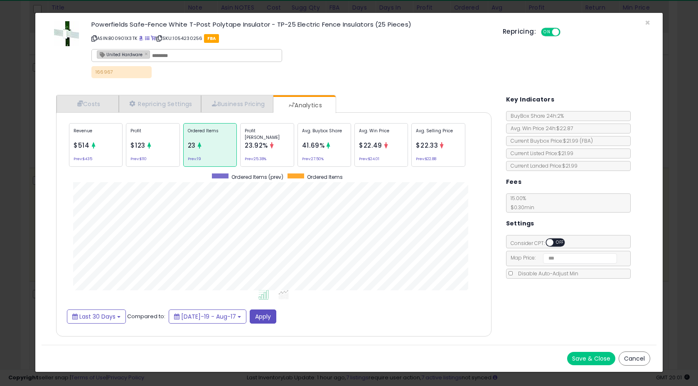
click at [161, 147] on div "Profit $123 Prev: $110" at bounding box center [153, 145] width 54 height 44
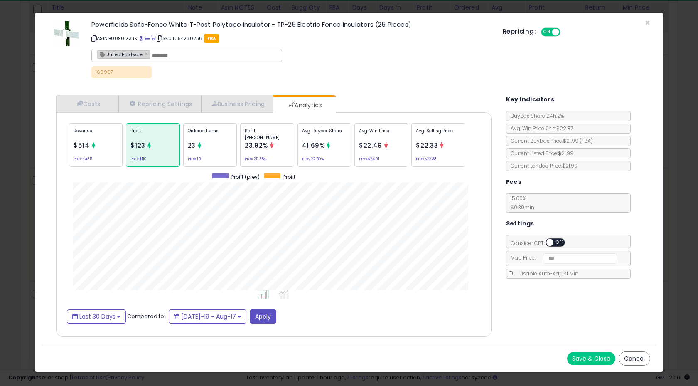
click at [194, 147] on span "23" at bounding box center [192, 145] width 8 height 9
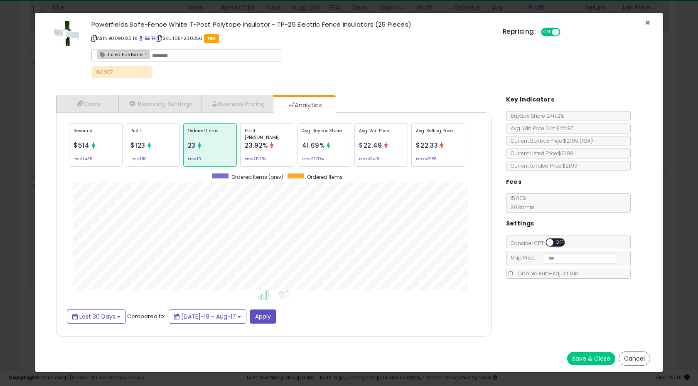
click at [647, 22] on span "×" at bounding box center [647, 23] width 5 height 12
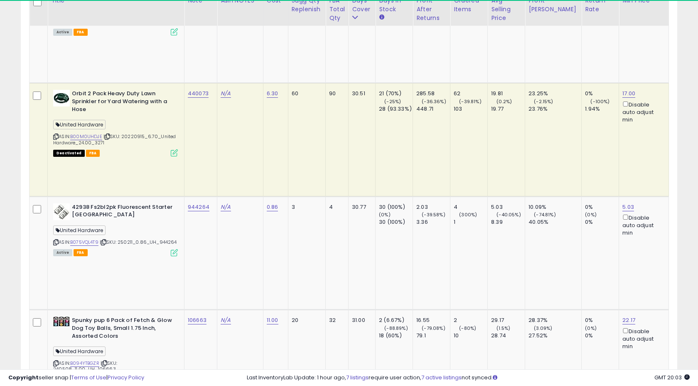
scroll to position [3284, 0]
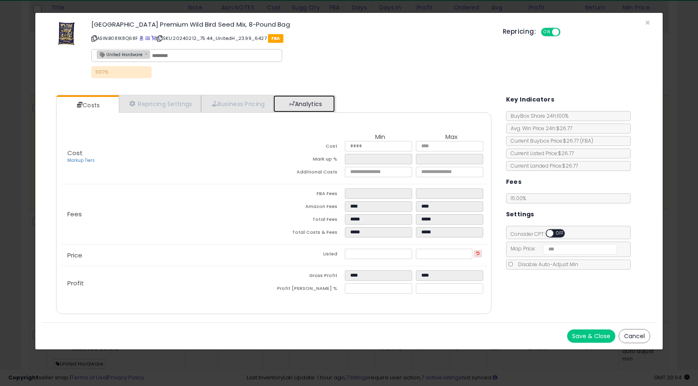
click at [310, 106] on link "Analytics" at bounding box center [304, 103] width 62 height 17
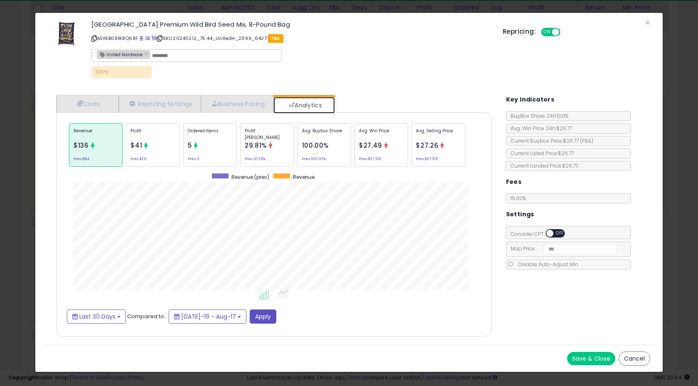
scroll to position [256, 452]
click at [647, 23] on span "×" at bounding box center [647, 23] width 5 height 12
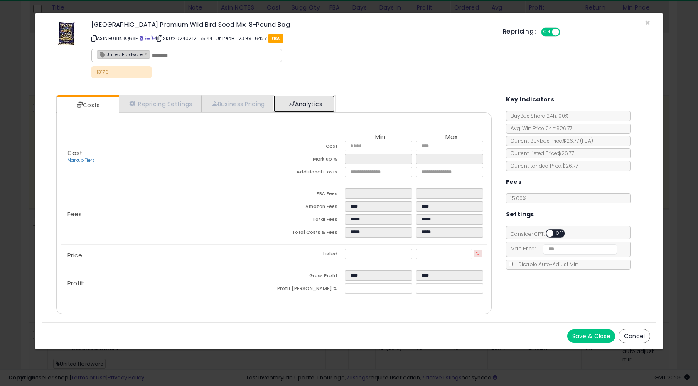
click at [314, 99] on link "Analytics" at bounding box center [304, 103] width 62 height 17
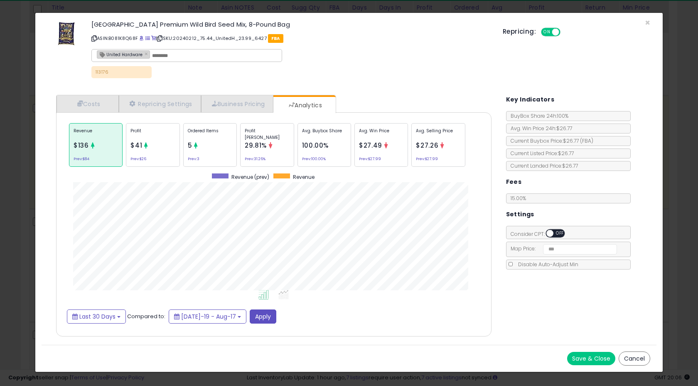
click at [652, 20] on div "[GEOGRAPHIC_DATA] Premium Wild Bird Seed Mix, 8-Pound Bag ASIN: B081K8Q68F | SK…" at bounding box center [349, 50] width 615 height 63
click at [650, 21] on span "×" at bounding box center [647, 23] width 5 height 12
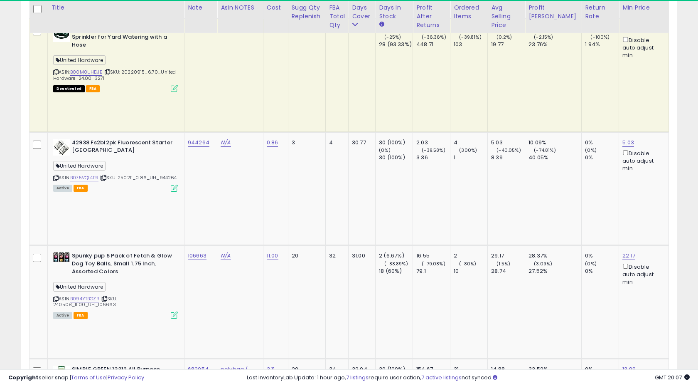
scroll to position [3363, 0]
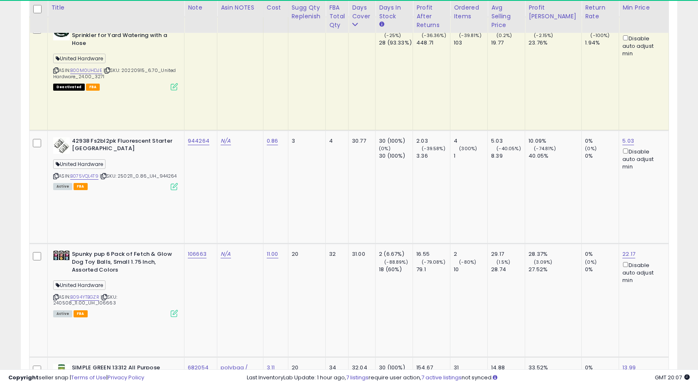
drag, startPoint x: 97, startPoint y: 102, endPoint x: 121, endPoint y: 104, distance: 24.2
type input "******"
click at [227, 25] on button "submit" at bounding box center [219, 23] width 14 height 12
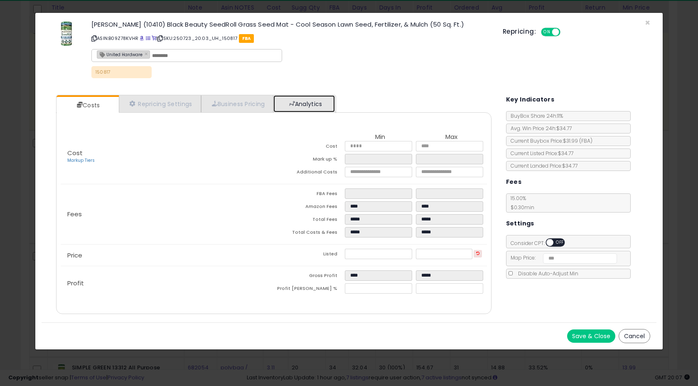
click at [316, 100] on link "Analytics" at bounding box center [304, 103] width 62 height 17
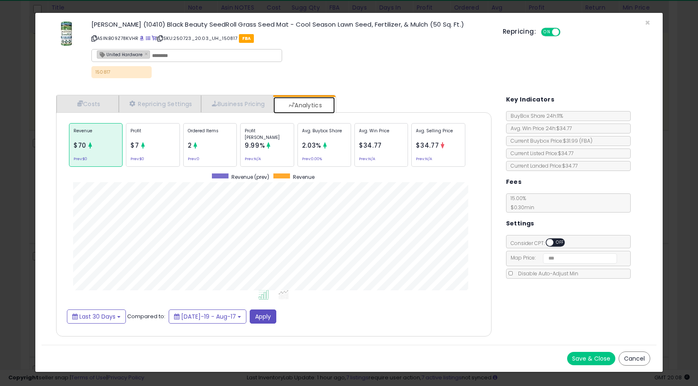
scroll to position [256, 452]
drag, startPoint x: 169, startPoint y: 153, endPoint x: 177, endPoint y: 152, distance: 8.4
click at [169, 153] on div "Profit $7 Prev: $0" at bounding box center [153, 145] width 54 height 44
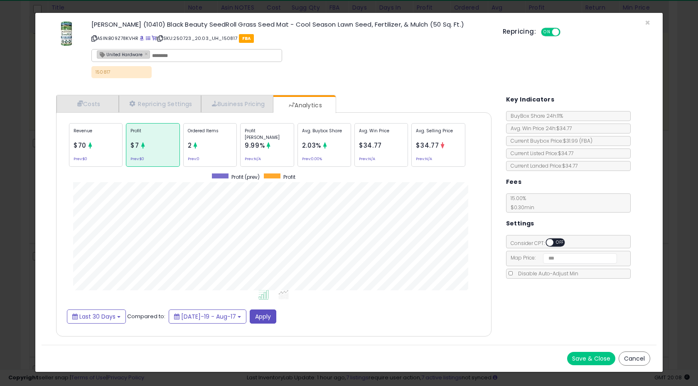
click at [650, 24] on div "[PERSON_NAME] (10410) Black Beauty SeedRoll Grass Seed Mat - Cool Season Lawn S…" at bounding box center [349, 50] width 615 height 63
click at [649, 23] on span "×" at bounding box center [647, 23] width 5 height 12
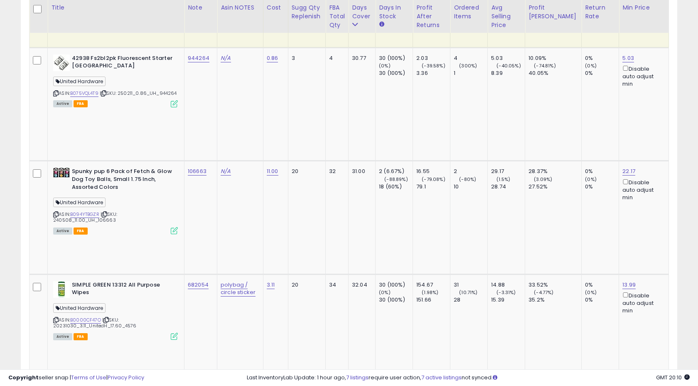
scroll to position [3445, 0]
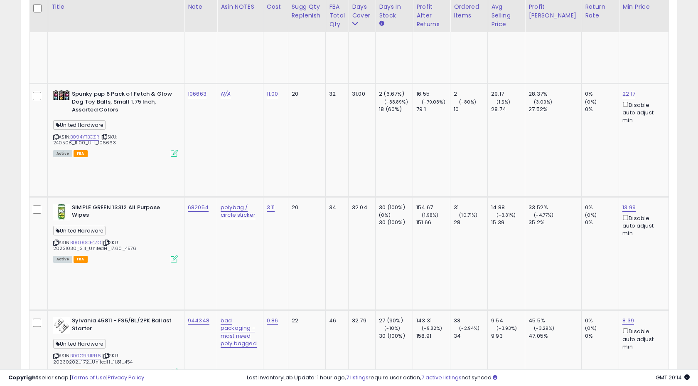
scroll to position [3521, 0]
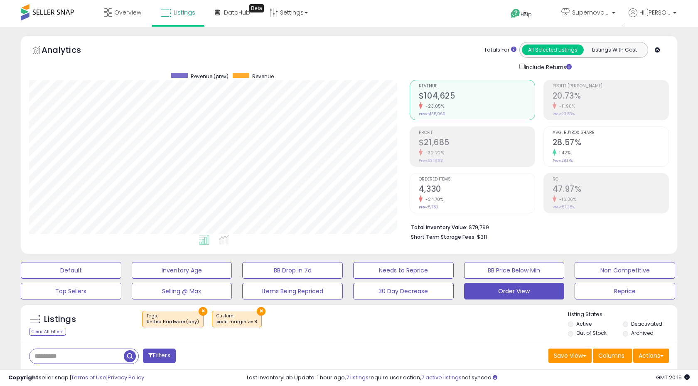
select select "**"
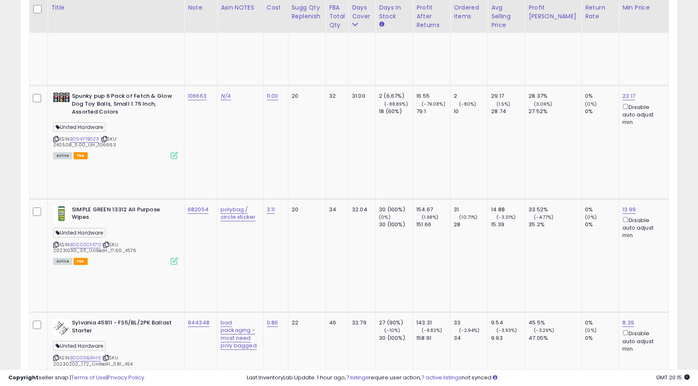
scroll to position [170, 380]
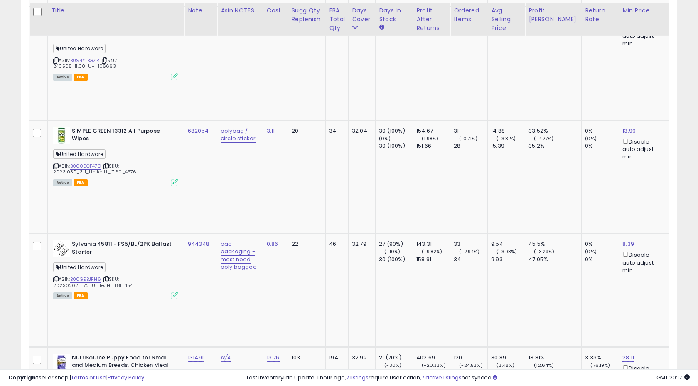
scroll to position [3606, 0]
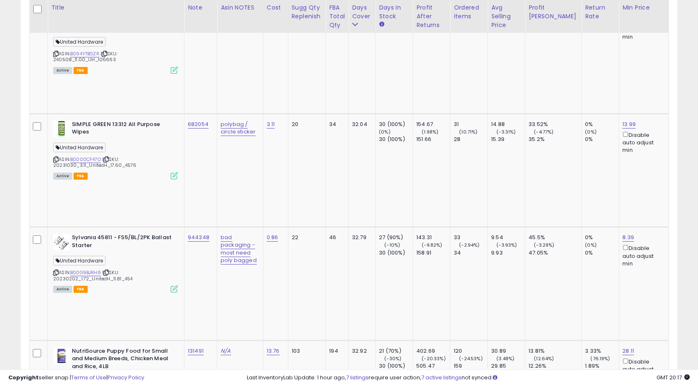
copy tr "103963"
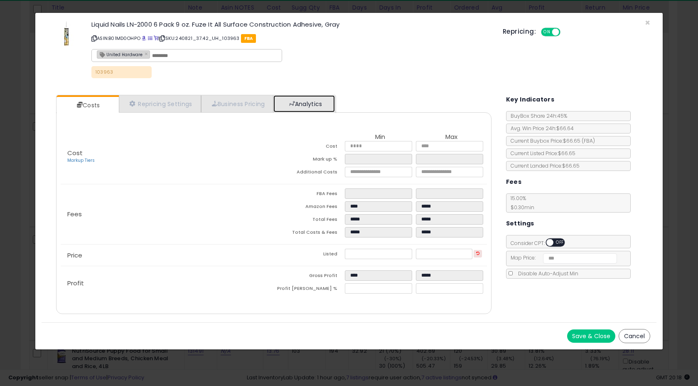
click at [290, 105] on link "Analytics" at bounding box center [304, 103] width 62 height 17
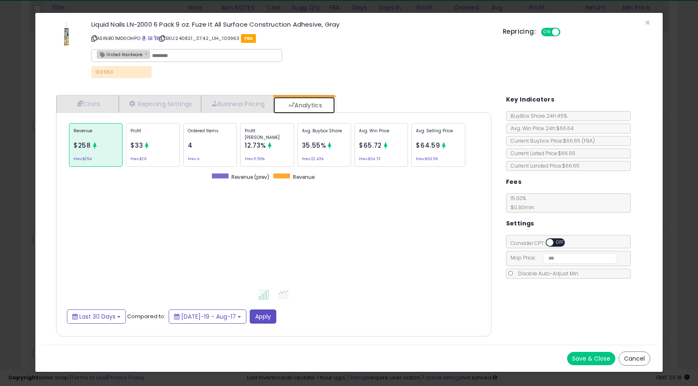
scroll to position [256, 452]
click at [156, 145] on div "Profit $33 Prev: $29" at bounding box center [153, 145] width 54 height 44
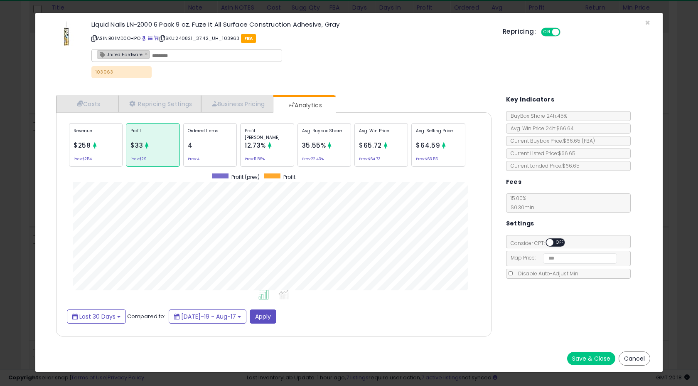
click at [96, 166] on div "Revenue $258 Prev: $254 Profit $33 Prev: $29 Ordered Items 4 Prev: 4 Profit Mar…" at bounding box center [274, 145] width 414 height 48
click at [97, 160] on div "Revenue $258 Prev: $254" at bounding box center [96, 145] width 54 height 44
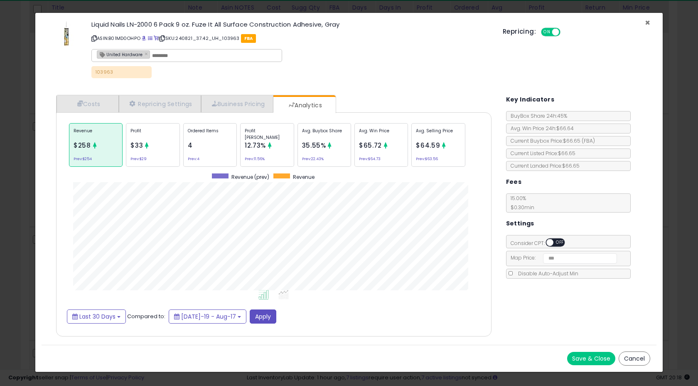
click at [646, 20] on span "×" at bounding box center [647, 23] width 5 height 12
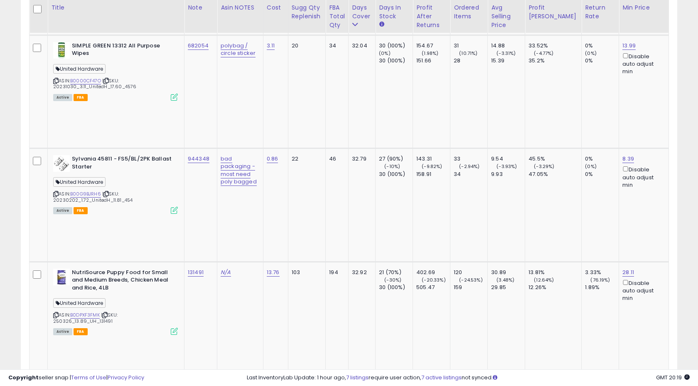
scroll to position [3685, 0]
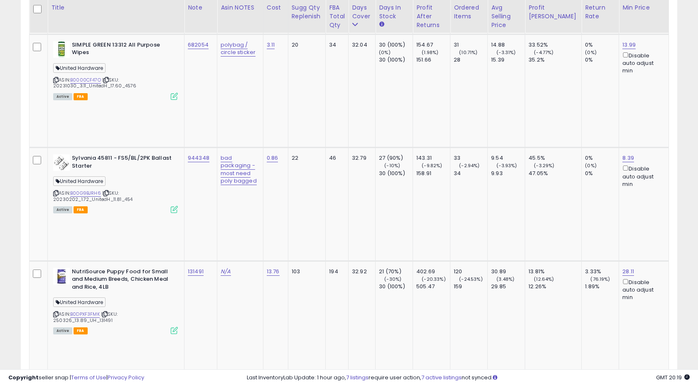
copy tr "086215"
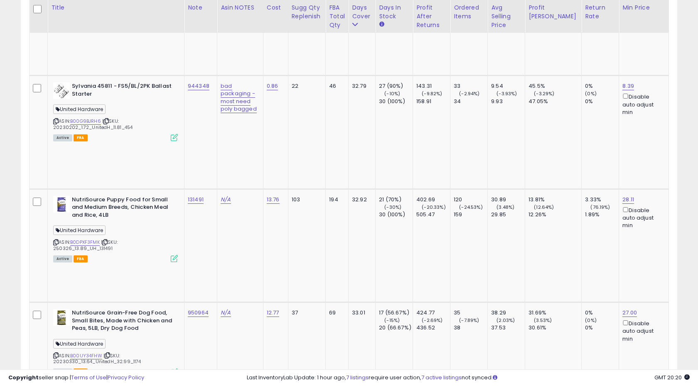
scroll to position [3755, 0]
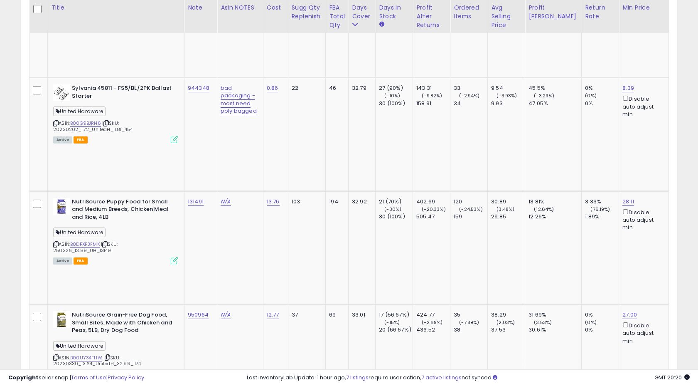
copy tr "128073"
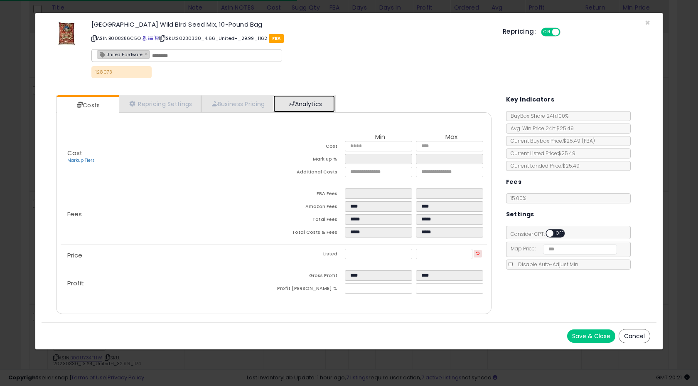
click at [321, 105] on link "Analytics" at bounding box center [304, 103] width 62 height 17
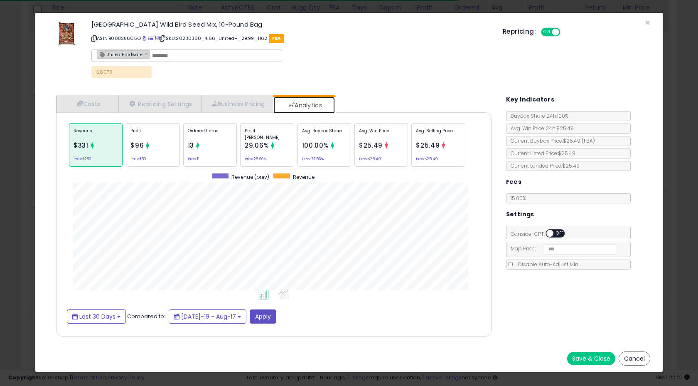
scroll to position [256, 452]
click at [163, 153] on div "Profit $96 Prev: $80" at bounding box center [153, 145] width 54 height 44
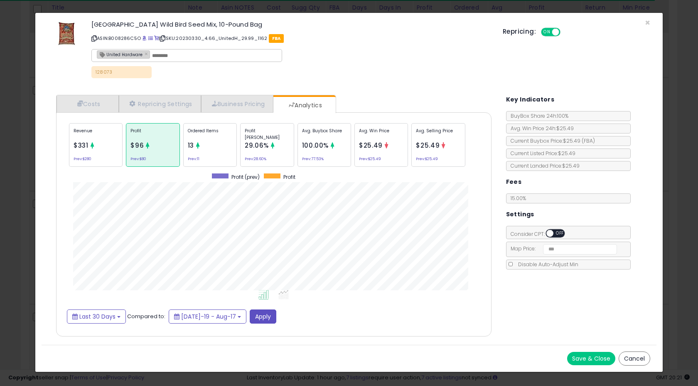
click at [652, 22] on div "Meadow Ridge Farms Wild Bird Seed Mix, 10-Pound Bag ASIN: B008286C5O | SKU: 202…" at bounding box center [349, 50] width 615 height 63
click at [649, 21] on span "×" at bounding box center [647, 23] width 5 height 12
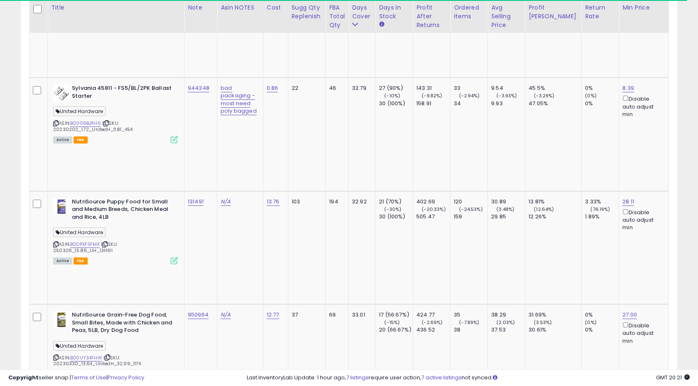
copy tr "128073"
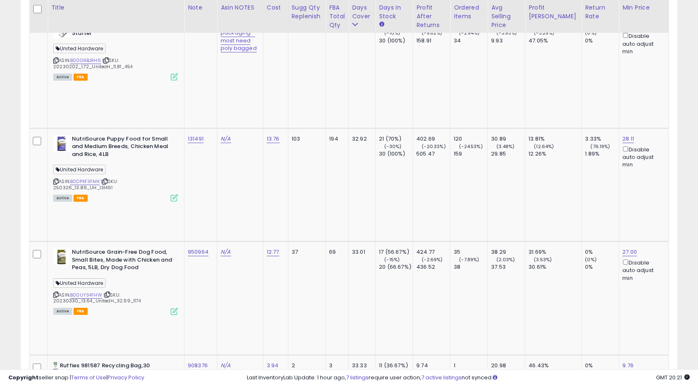
scroll to position [3816, 0]
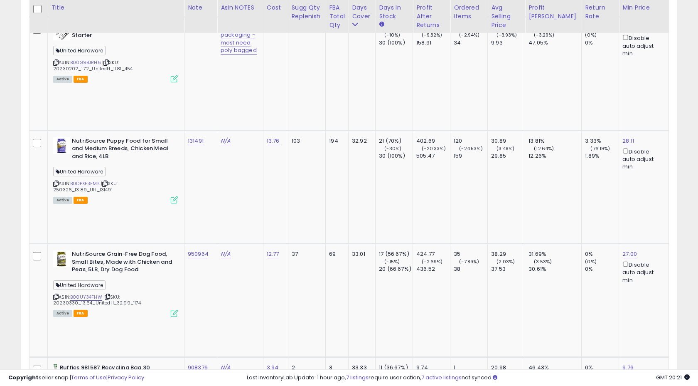
copy tr "798405"
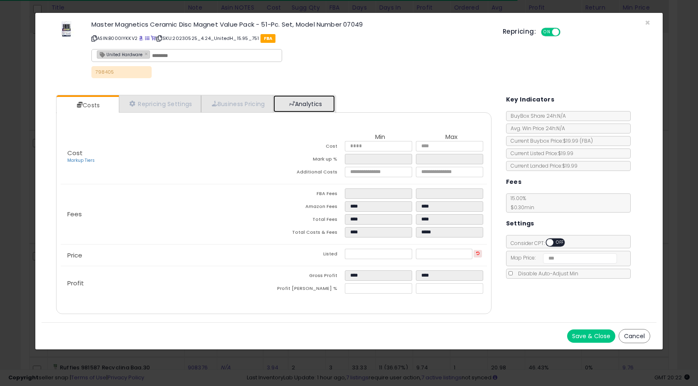
click at [313, 100] on link "Analytics" at bounding box center [304, 103] width 62 height 17
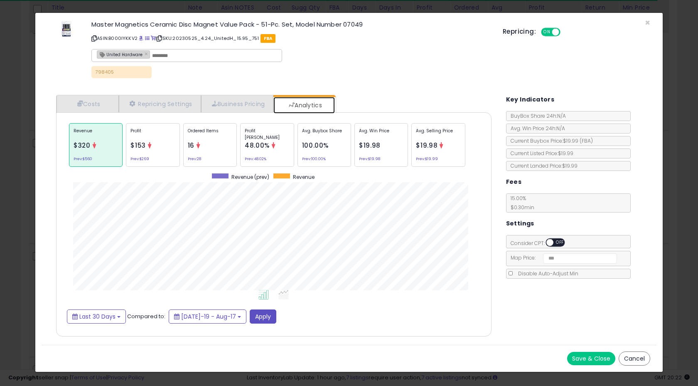
scroll to position [256, 452]
click at [171, 150] on div "Profit $153 Prev: $269" at bounding box center [153, 145] width 54 height 44
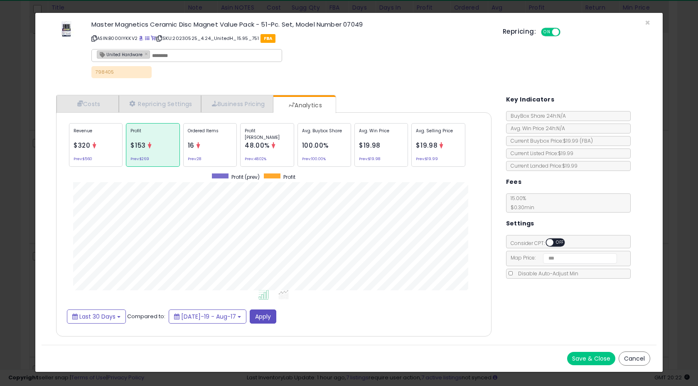
click at [216, 138] on p "Ordered Items" at bounding box center [210, 134] width 44 height 12
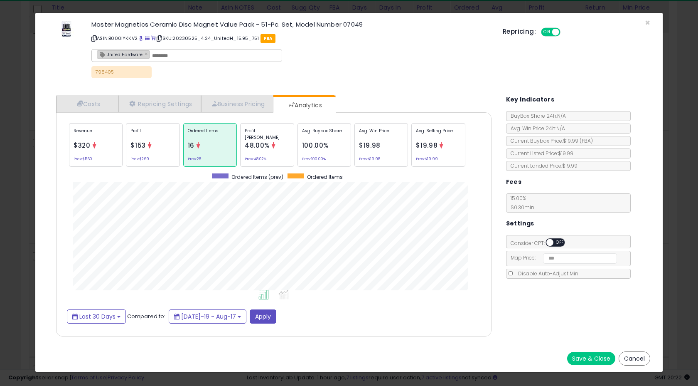
click at [646, 25] on div "Repricing: ON OFF" at bounding box center [577, 31] width 148 height 12
click at [648, 21] on span "×" at bounding box center [647, 23] width 5 height 12
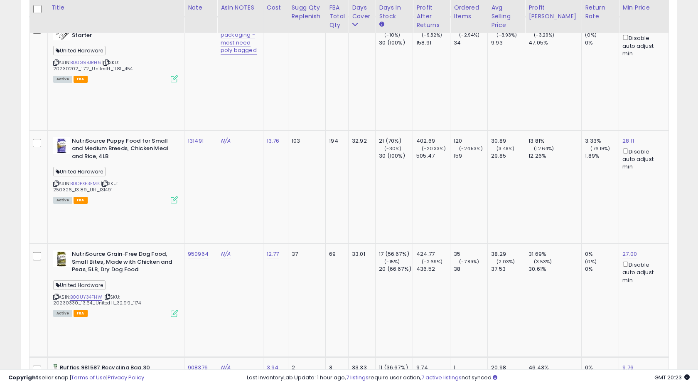
scroll to position [3824, 0]
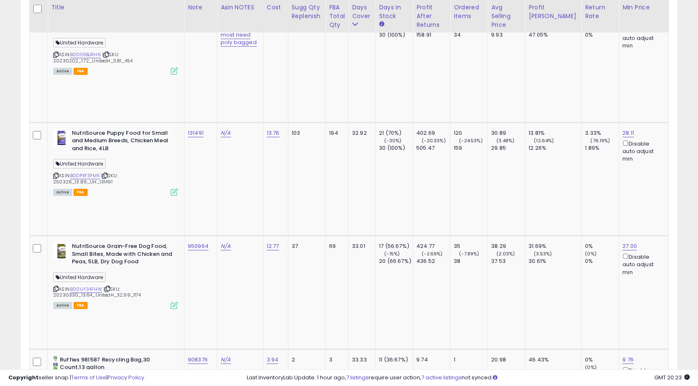
copy tr "862094"
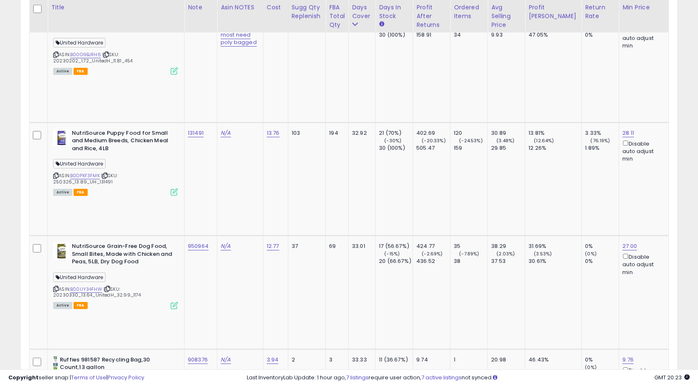
copy tr "944298"
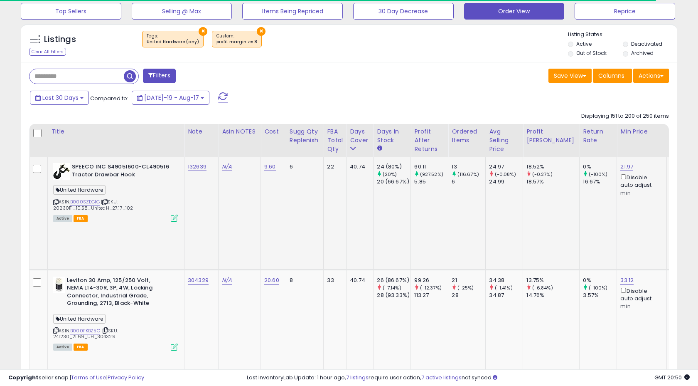
scroll to position [281, 0]
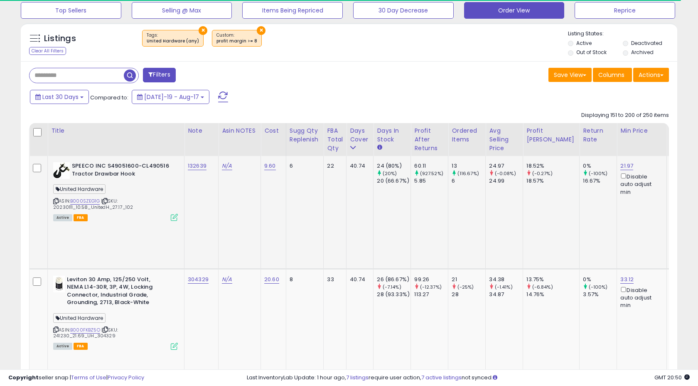
click at [292, 210] on td "6" at bounding box center [305, 212] width 38 height 113
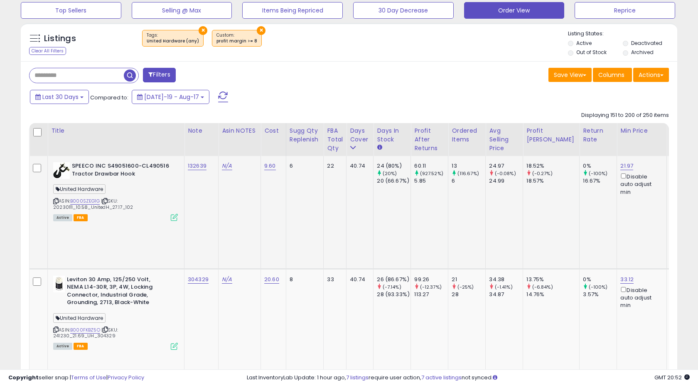
click at [212, 169] on td "132639" at bounding box center [202, 212] width 34 height 113
copy tr "132639"
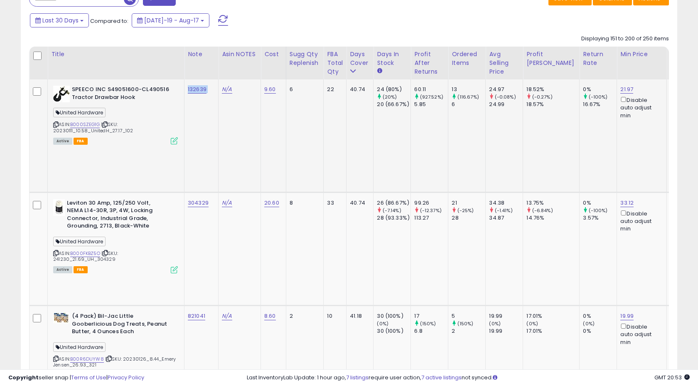
scroll to position [375, 0]
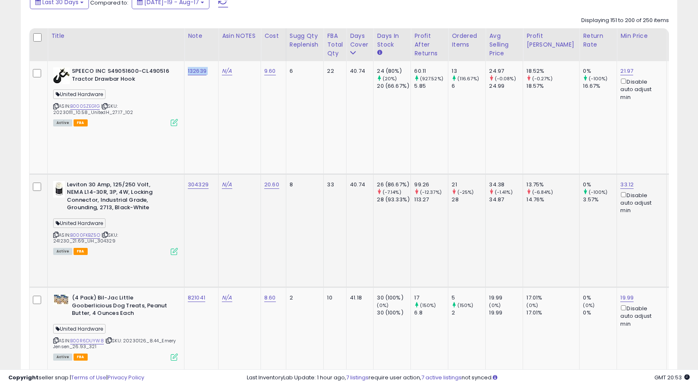
click at [210, 181] on div "304329" at bounding box center [200, 184] width 24 height 7
copy tr "304329"
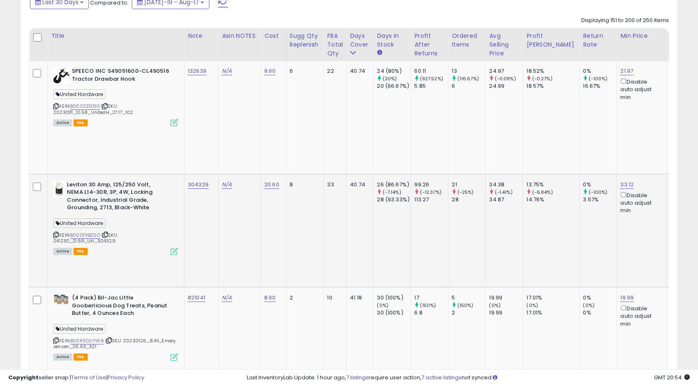
click at [180, 186] on td "Leviton 30 Amp, 125/250 Volt, NEMA L14-30R, 3P, 4W, Locking Connector, Industri…" at bounding box center [116, 230] width 137 height 113
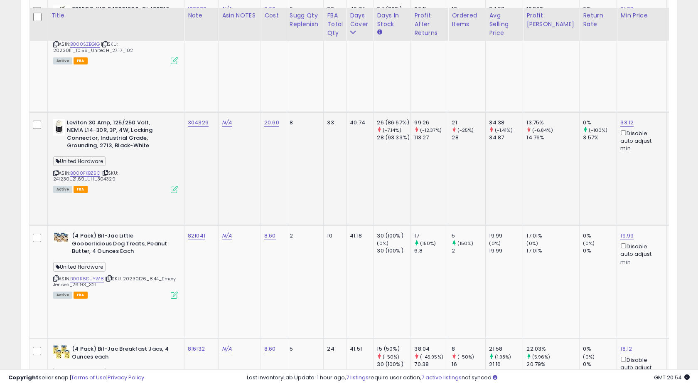
scroll to position [445, 0]
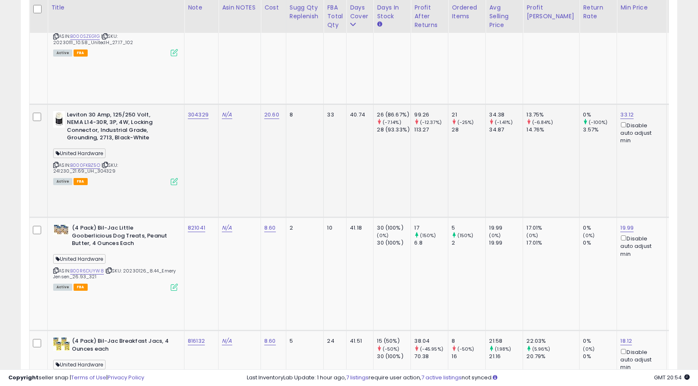
click at [175, 178] on icon at bounding box center [174, 181] width 7 height 7
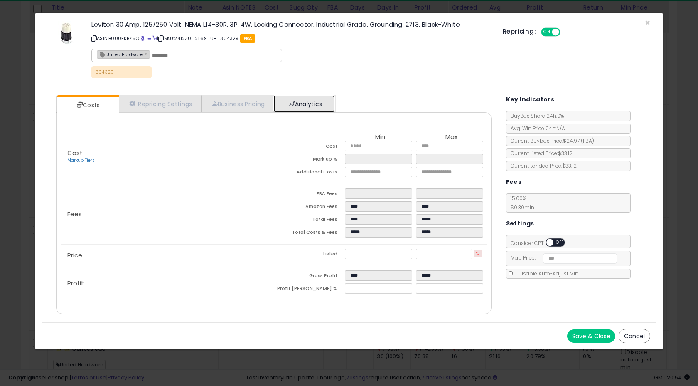
click at [291, 103] on link "Analytics" at bounding box center [304, 103] width 62 height 17
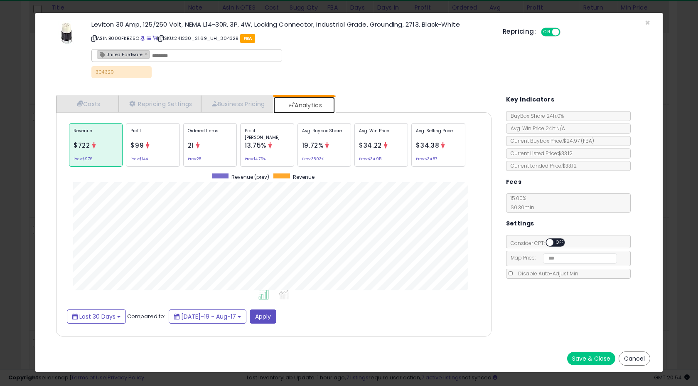
scroll to position [256, 452]
click at [169, 150] on div "Profit $99 Prev: $144" at bounding box center [153, 145] width 54 height 44
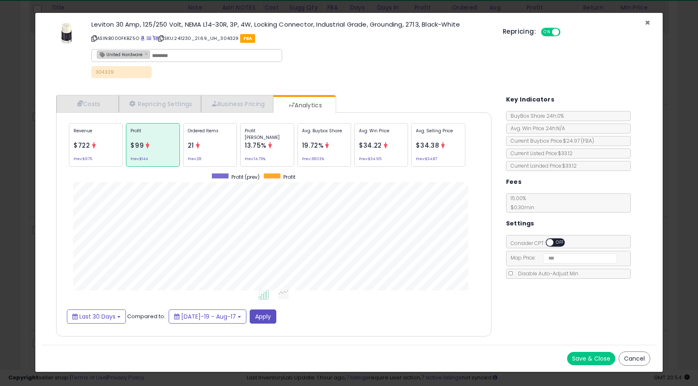
click at [647, 22] on span "×" at bounding box center [647, 23] width 5 height 12
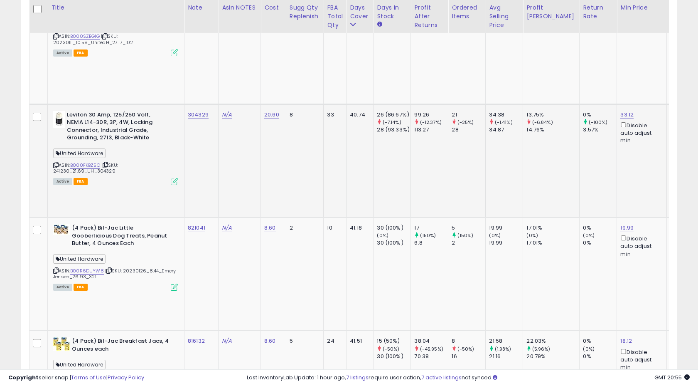
click at [236, 138] on td "N/A" at bounding box center [240, 160] width 42 height 113
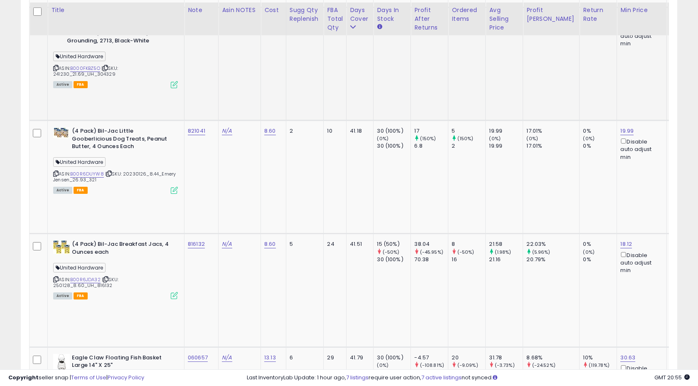
scroll to position [544, 0]
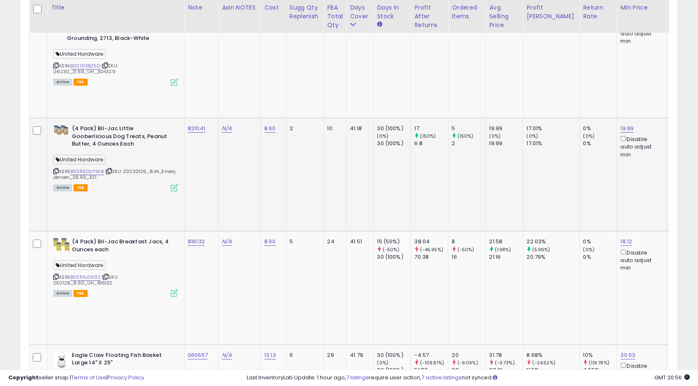
click at [209, 125] on div "821041" at bounding box center [200, 128] width 24 height 7
copy tr "821041"
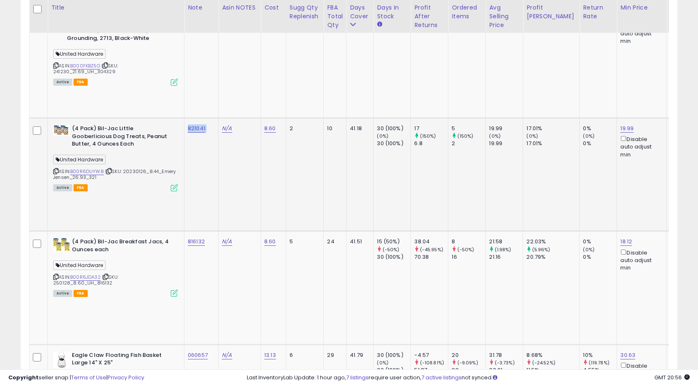
click at [209, 125] on div "821041" at bounding box center [200, 128] width 24 height 7
click at [175, 184] on icon at bounding box center [174, 187] width 7 height 7
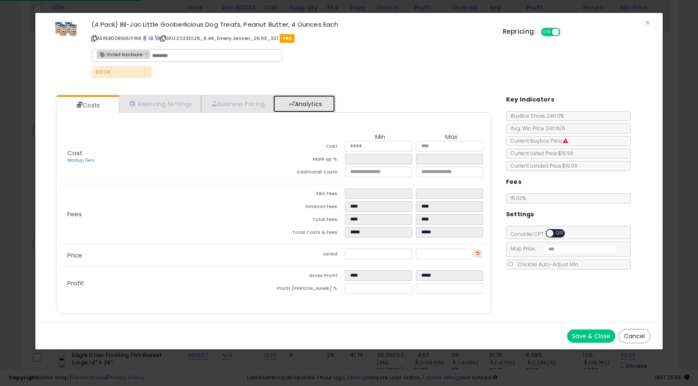
click at [307, 101] on link "Analytics" at bounding box center [304, 103] width 62 height 17
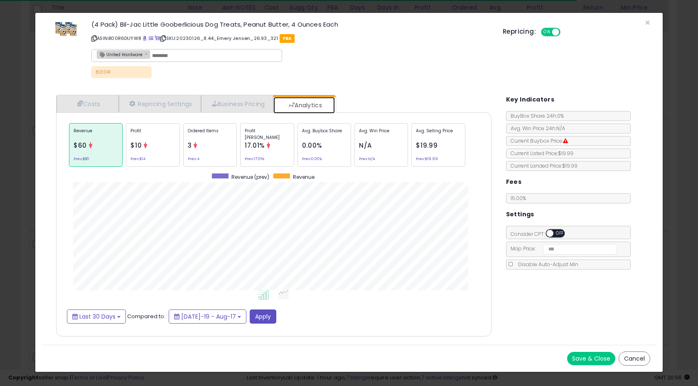
scroll to position [256, 452]
click at [649, 22] on span "×" at bounding box center [647, 23] width 5 height 12
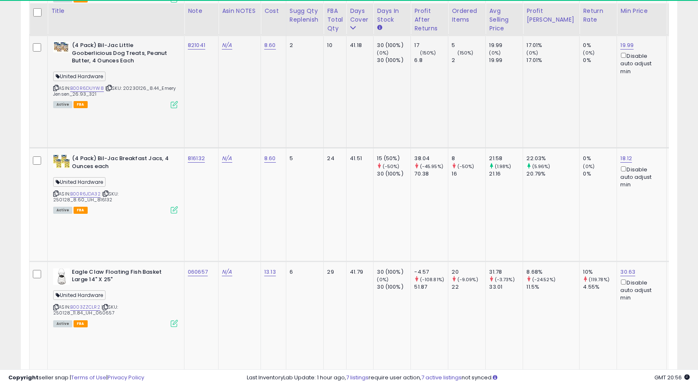
scroll to position [635, 0]
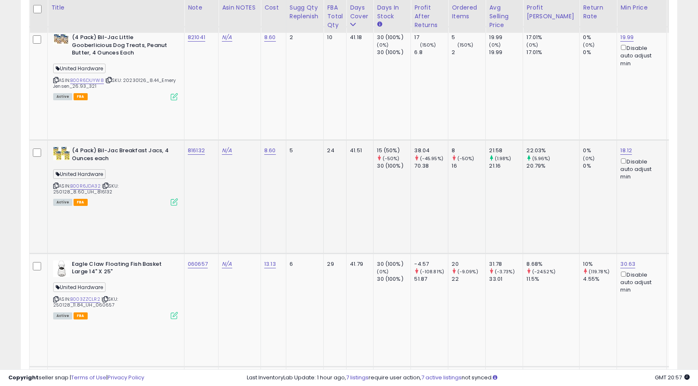
click at [243, 140] on td "N/A" at bounding box center [240, 196] width 42 height 113
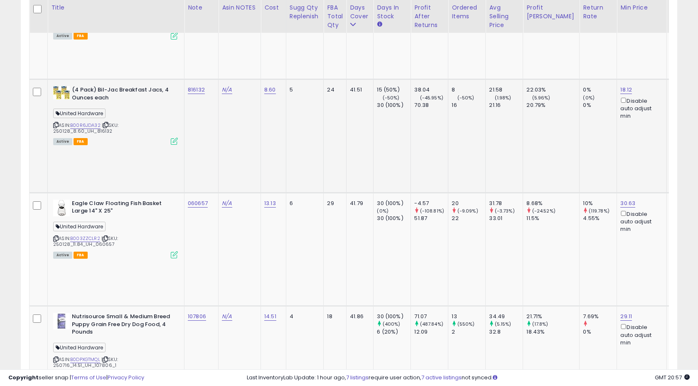
scroll to position [697, 0]
click at [215, 192] on td "060657" at bounding box center [202, 248] width 34 height 113
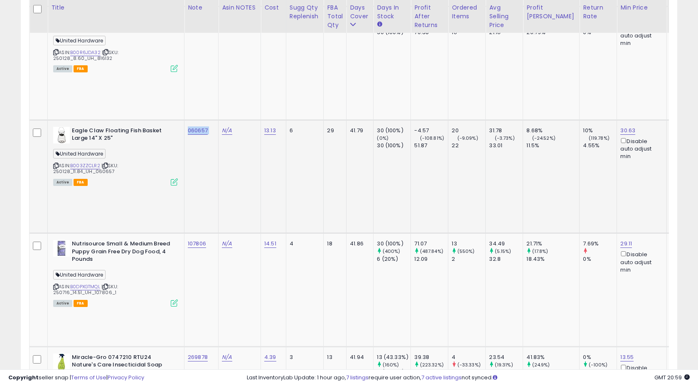
scroll to position [773, 0]
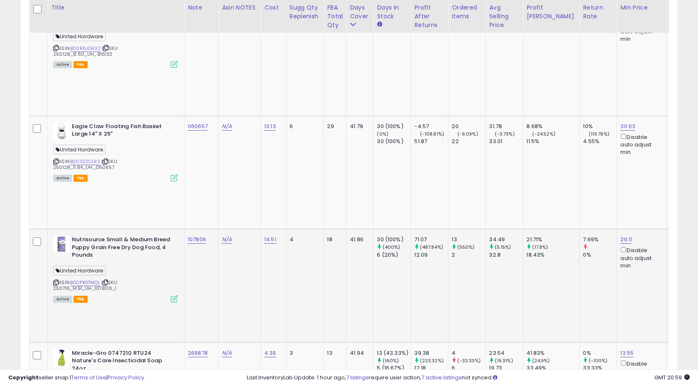
click at [209, 229] on td "107806" at bounding box center [202, 285] width 34 height 113
click at [174, 295] on icon at bounding box center [174, 298] width 7 height 7
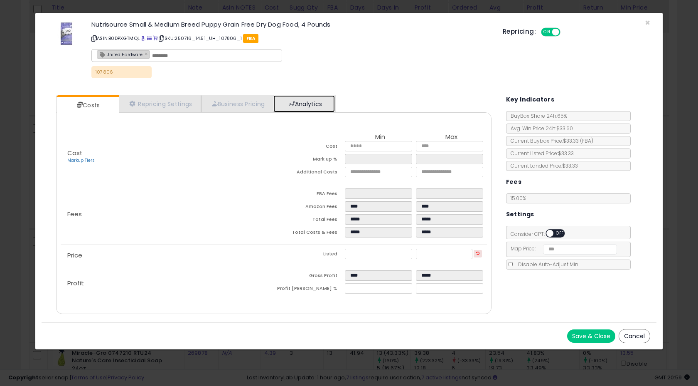
click at [293, 106] on link "Analytics" at bounding box center [304, 103] width 62 height 17
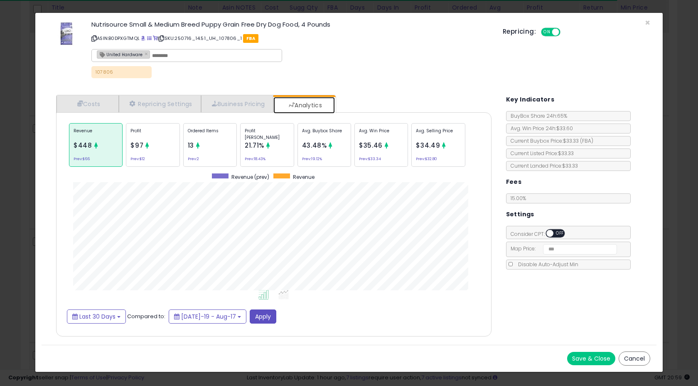
scroll to position [256, 452]
click at [645, 21] on span "×" at bounding box center [647, 23] width 5 height 12
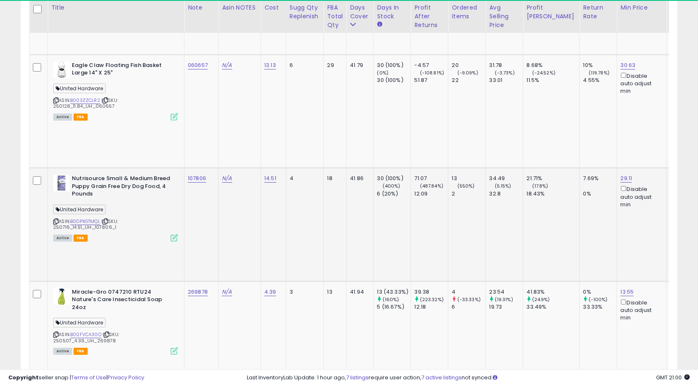
scroll to position [835, 0]
click at [248, 281] on td "N/A" at bounding box center [240, 337] width 42 height 113
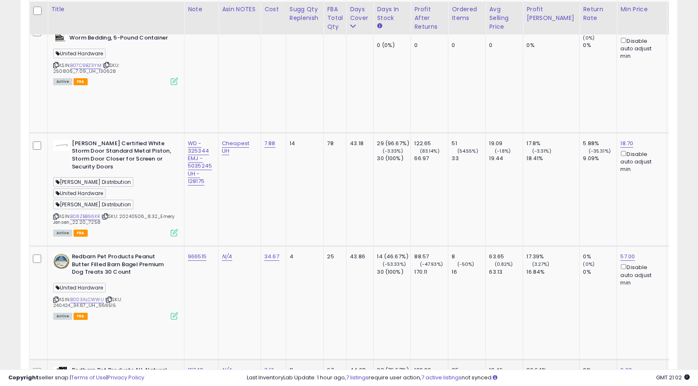
scroll to position [1778, 0]
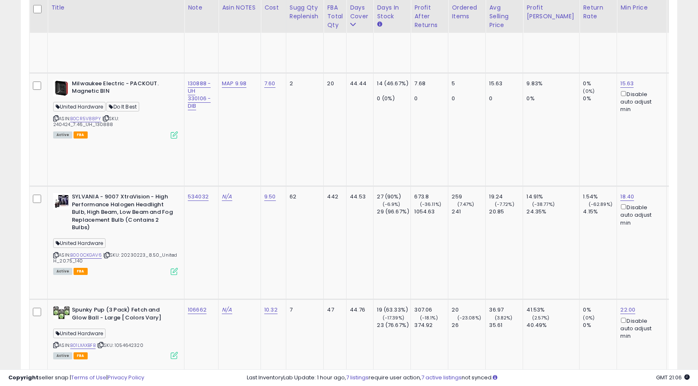
scroll to position [2323, 0]
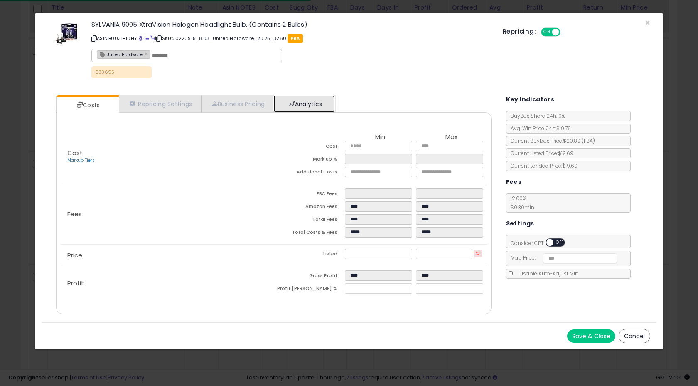
click at [301, 108] on link "Analytics" at bounding box center [304, 103] width 62 height 17
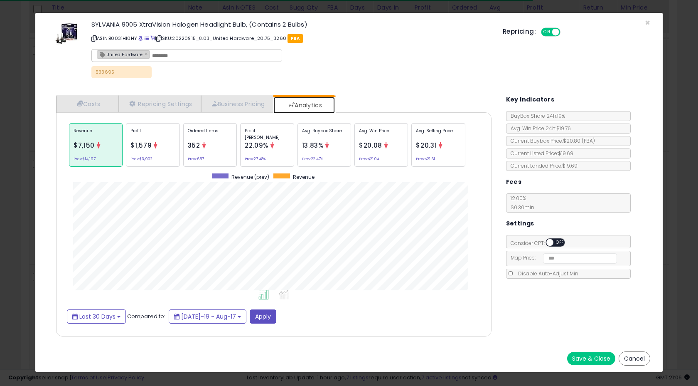
scroll to position [256, 452]
click at [198, 151] on div "Ordered Items 352 Prev: 657" at bounding box center [210, 145] width 54 height 44
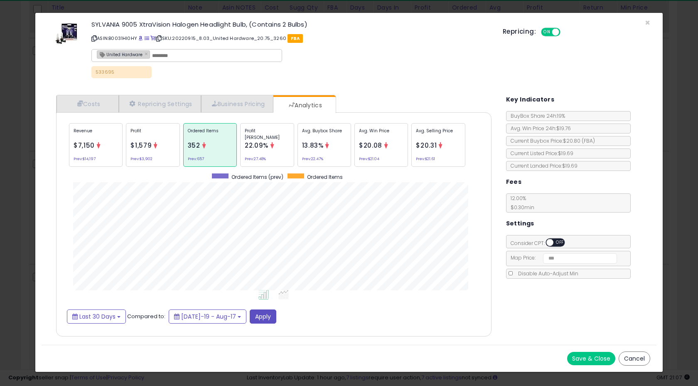
click at [139, 158] on small "Prev: $3,902" at bounding box center [141, 159] width 22 height 2
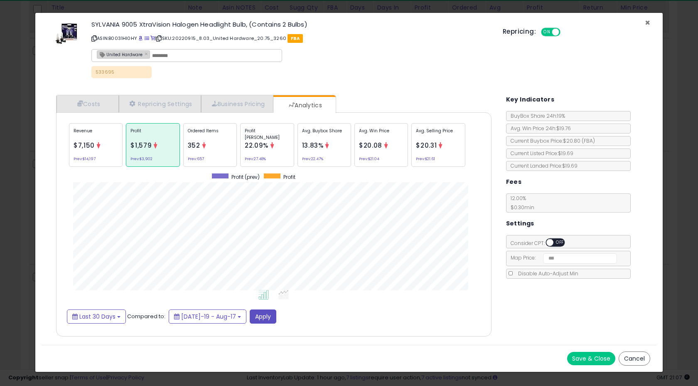
click at [648, 24] on span "×" at bounding box center [647, 23] width 5 height 12
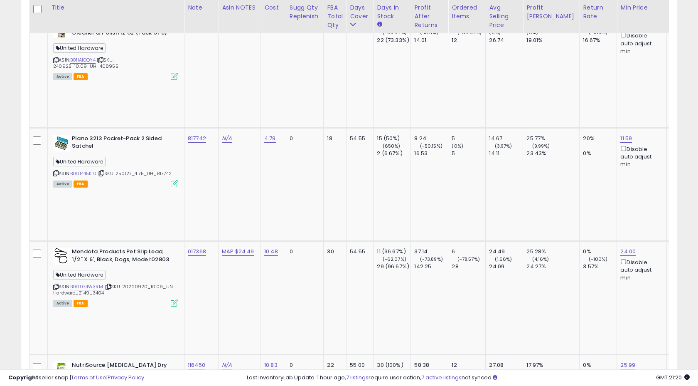
scroll to position [3910, 0]
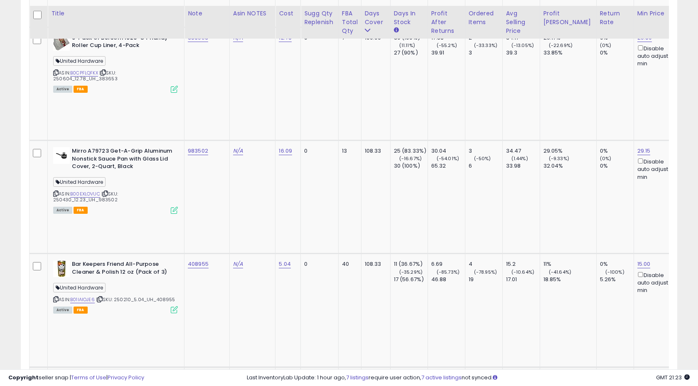
scroll to position [3136, 0]
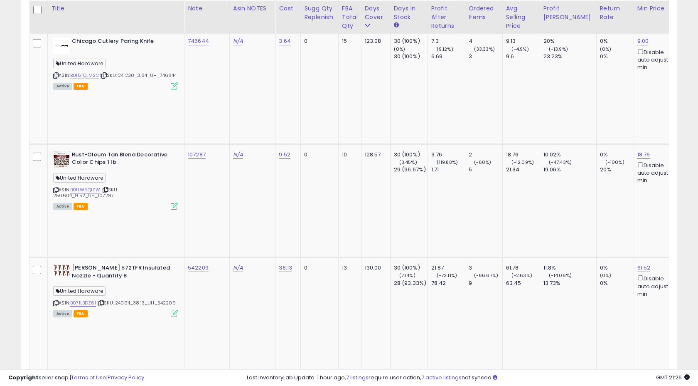
scroll to position [3576, 0]
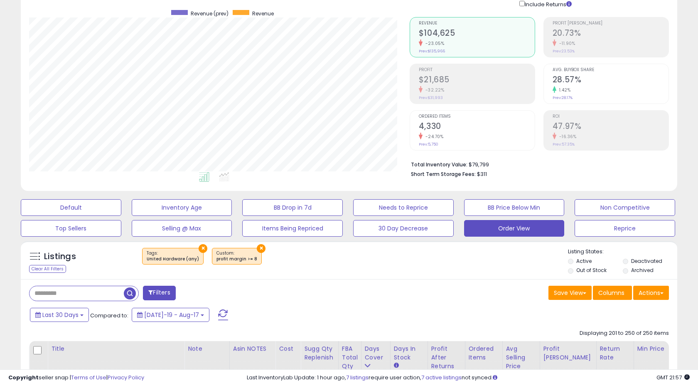
scroll to position [0, 0]
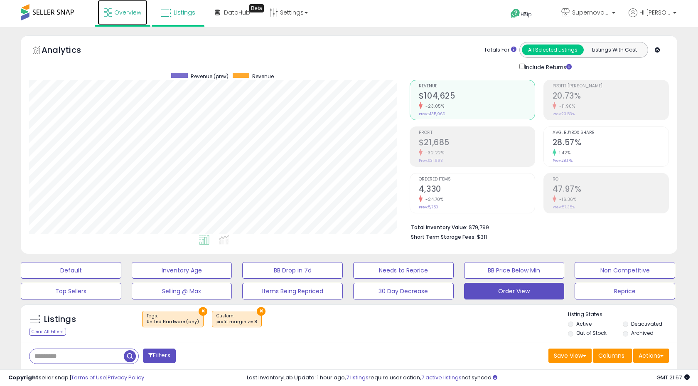
click at [118, 14] on span "Overview" at bounding box center [127, 12] width 27 height 8
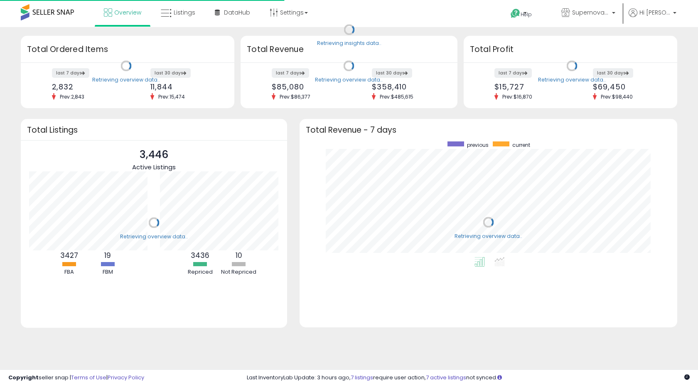
scroll to position [116, 361]
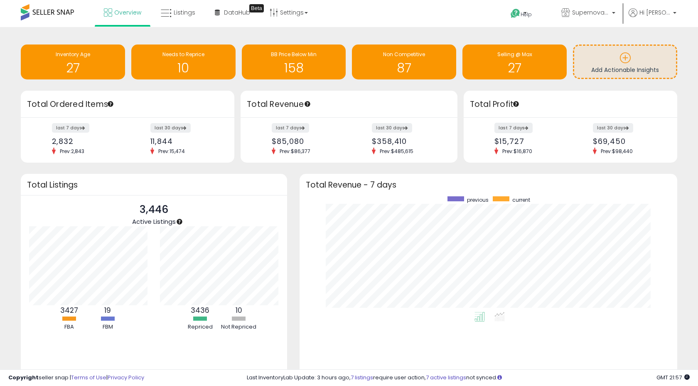
click at [519, 130] on label "last 7 days" at bounding box center [514, 128] width 38 height 10
